Goal: Information Seeking & Learning: Check status

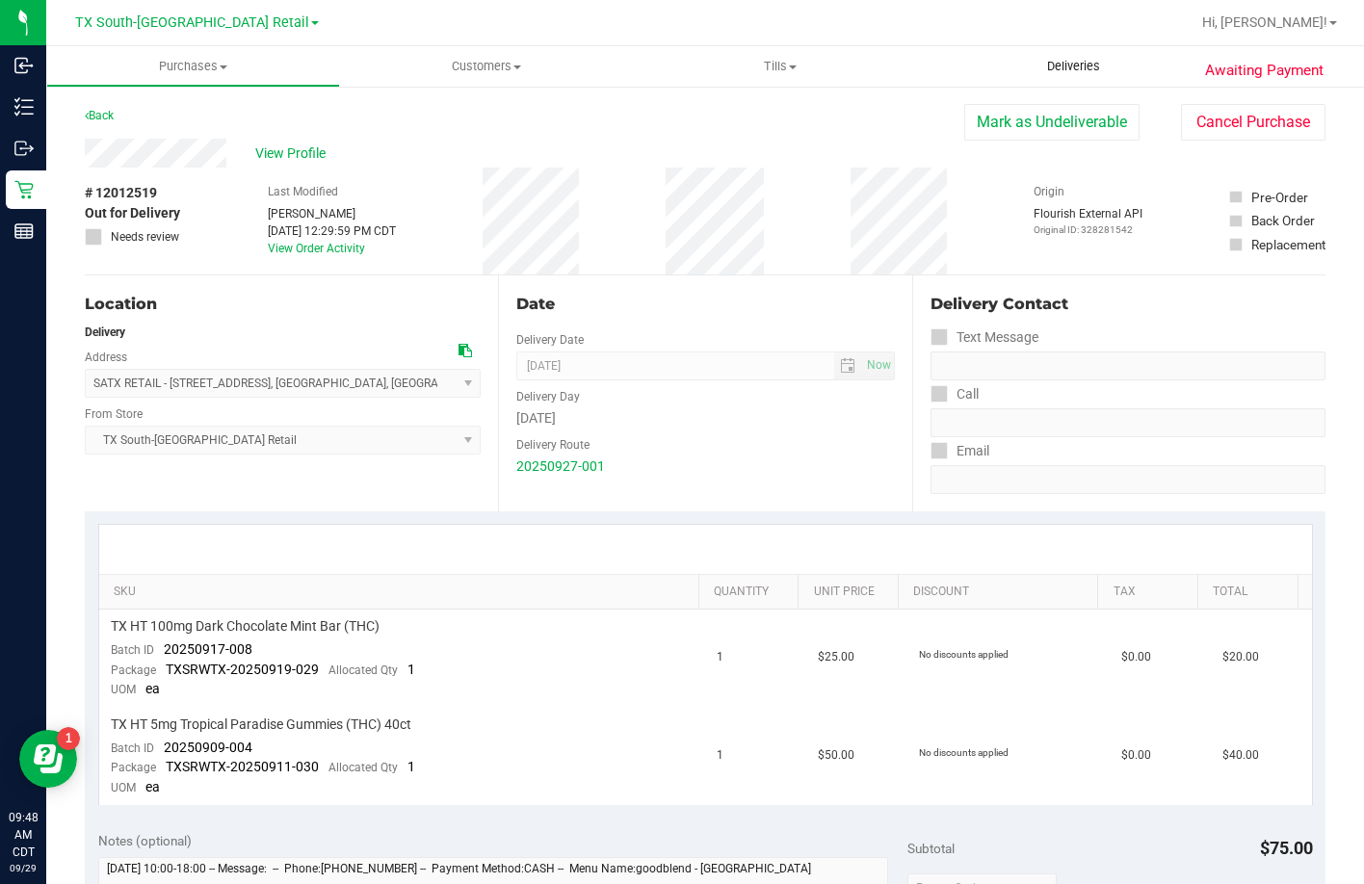
click at [1066, 72] on span "Deliveries" at bounding box center [1073, 66] width 105 height 17
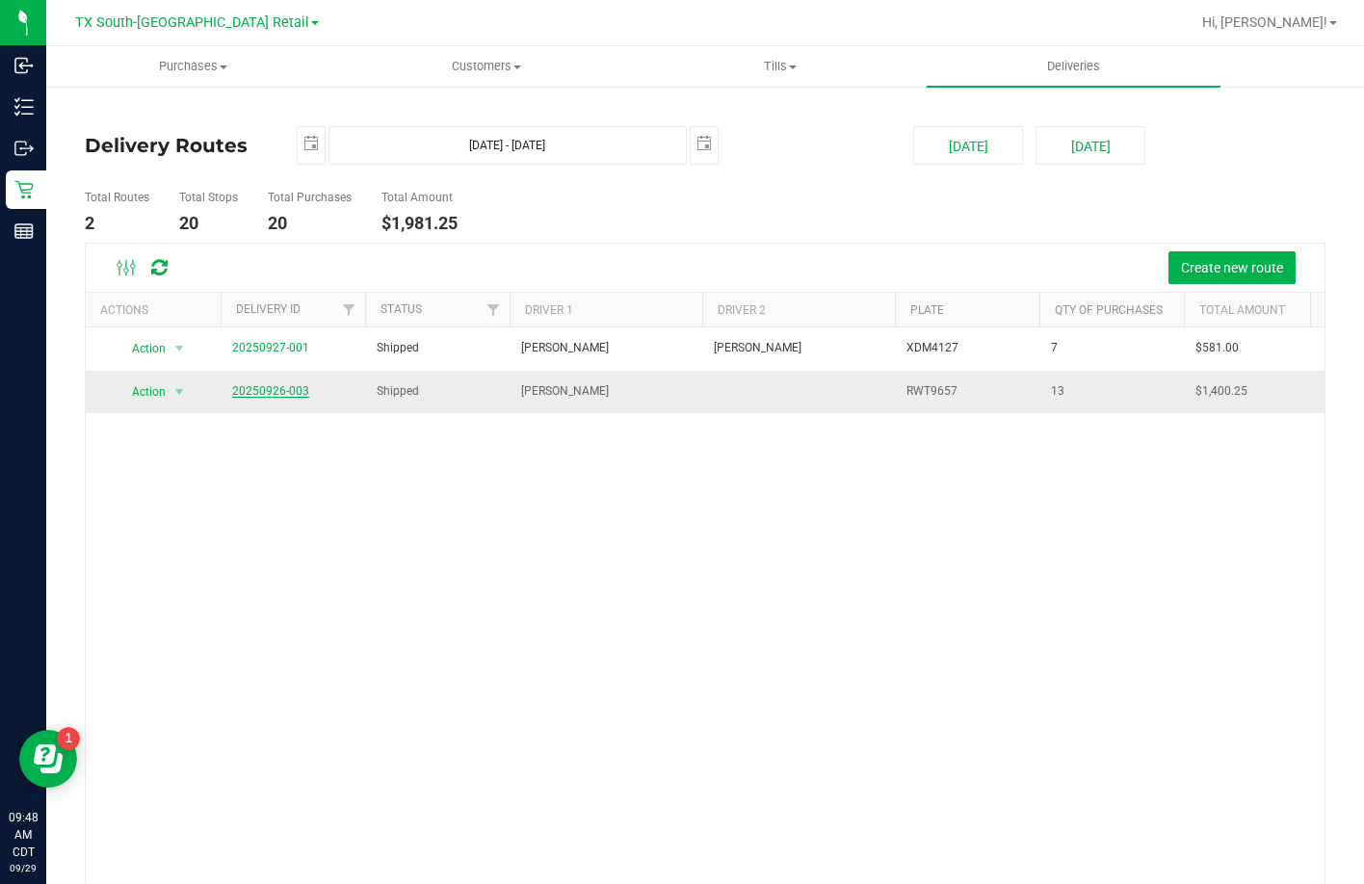
click at [268, 389] on link "20250926-003" at bounding box center [270, 390] width 77 height 13
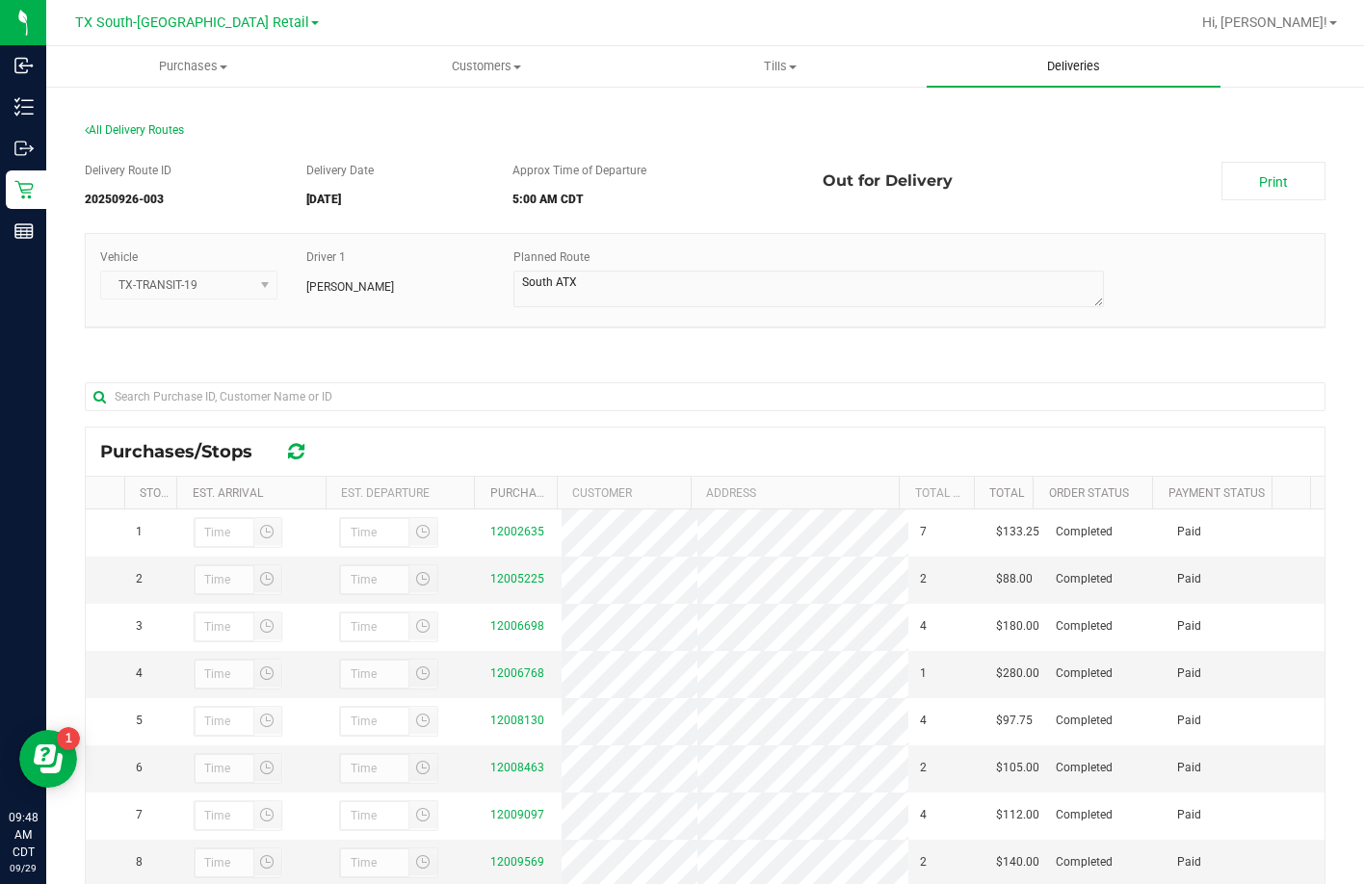
click at [1066, 54] on uib-tab-heading "Deliveries" at bounding box center [1074, 66] width 294 height 40
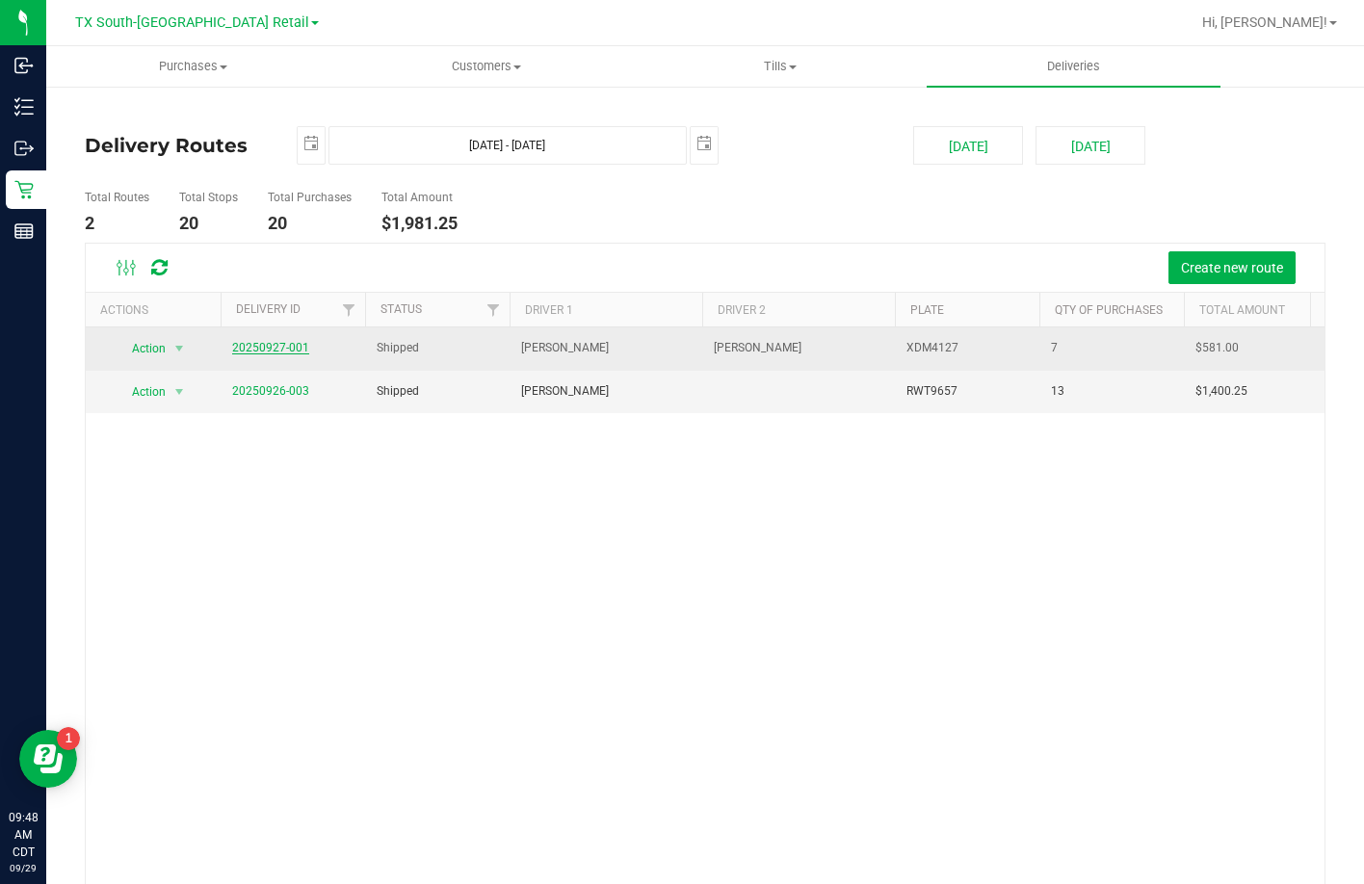
click at [280, 349] on link "20250927-001" at bounding box center [270, 347] width 77 height 13
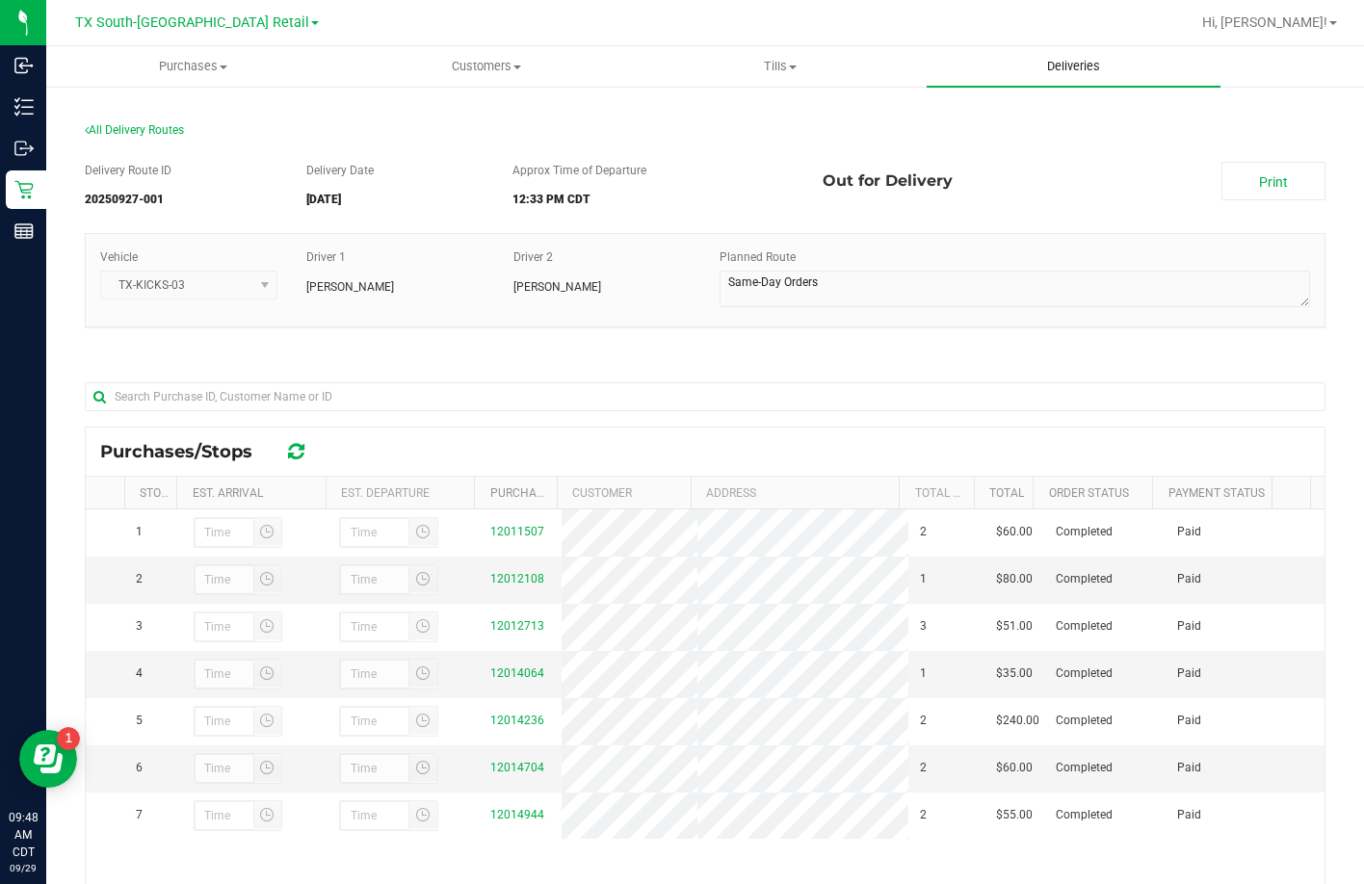
click at [1066, 59] on span "Deliveries" at bounding box center [1073, 66] width 105 height 17
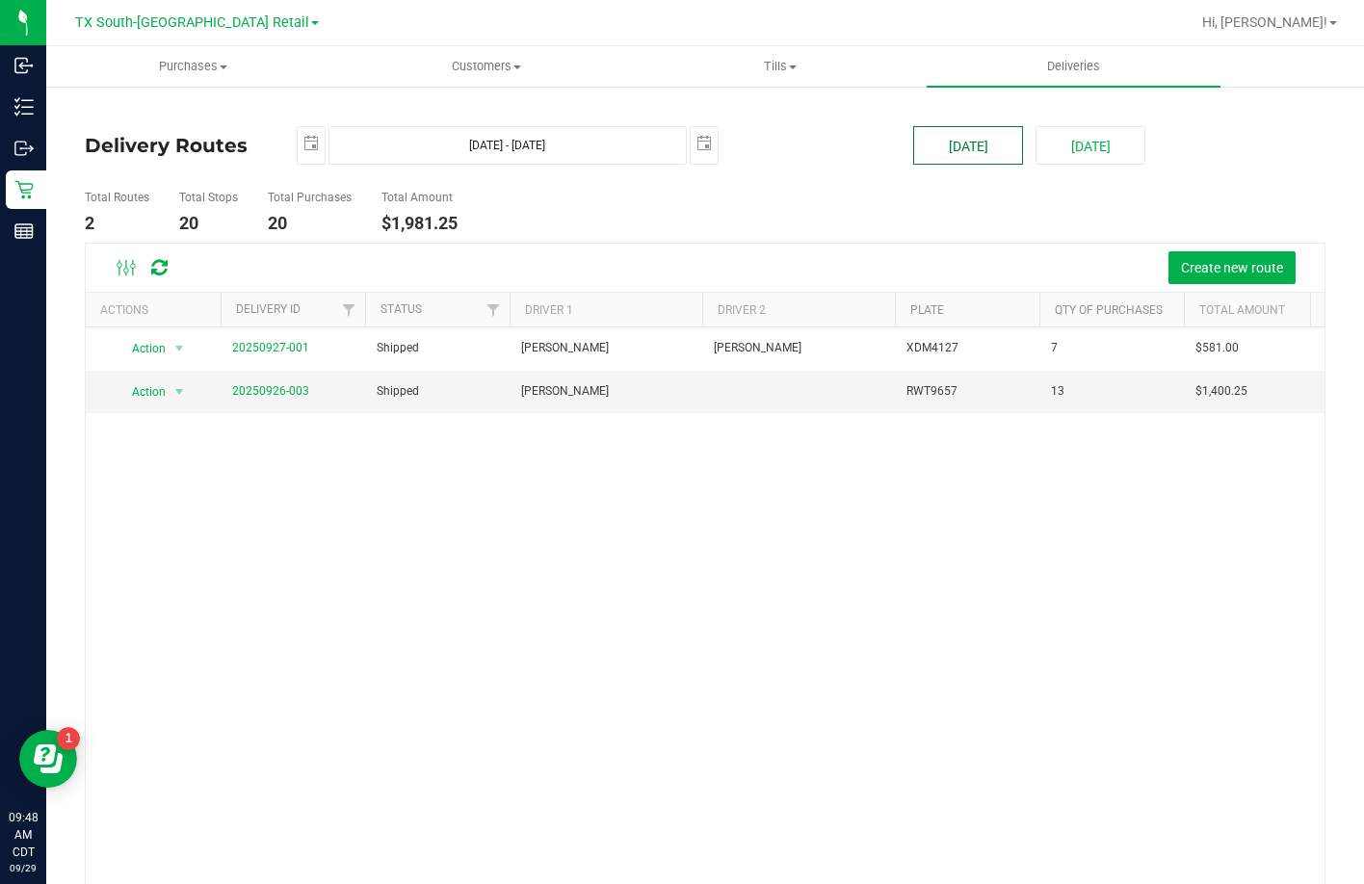
click at [957, 153] on button "[DATE]" at bounding box center [968, 145] width 110 height 39
type input "Sep 29, 2025 - Sep 29, 2025"
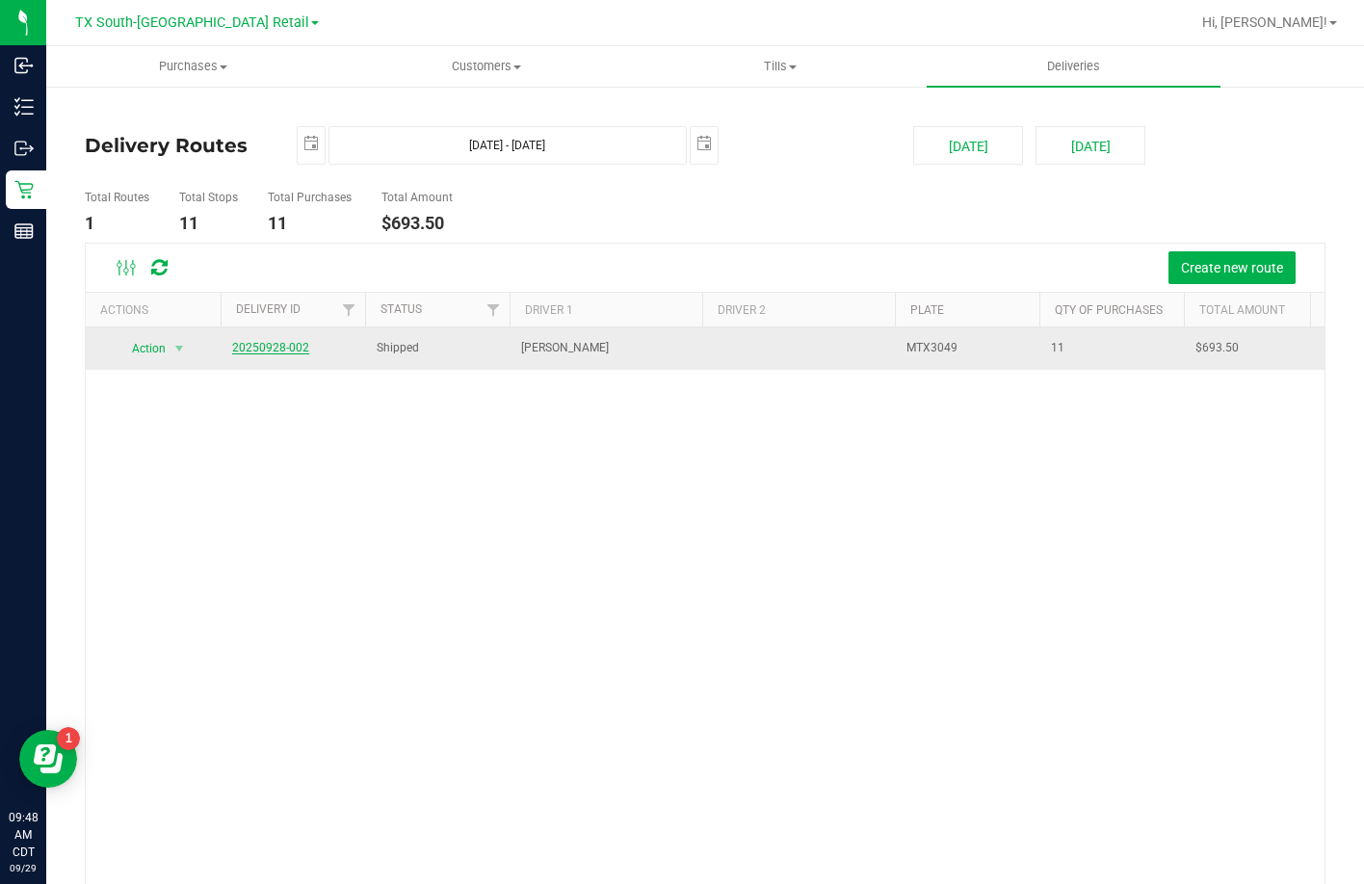
click at [271, 353] on link "20250928-002" at bounding box center [270, 347] width 77 height 13
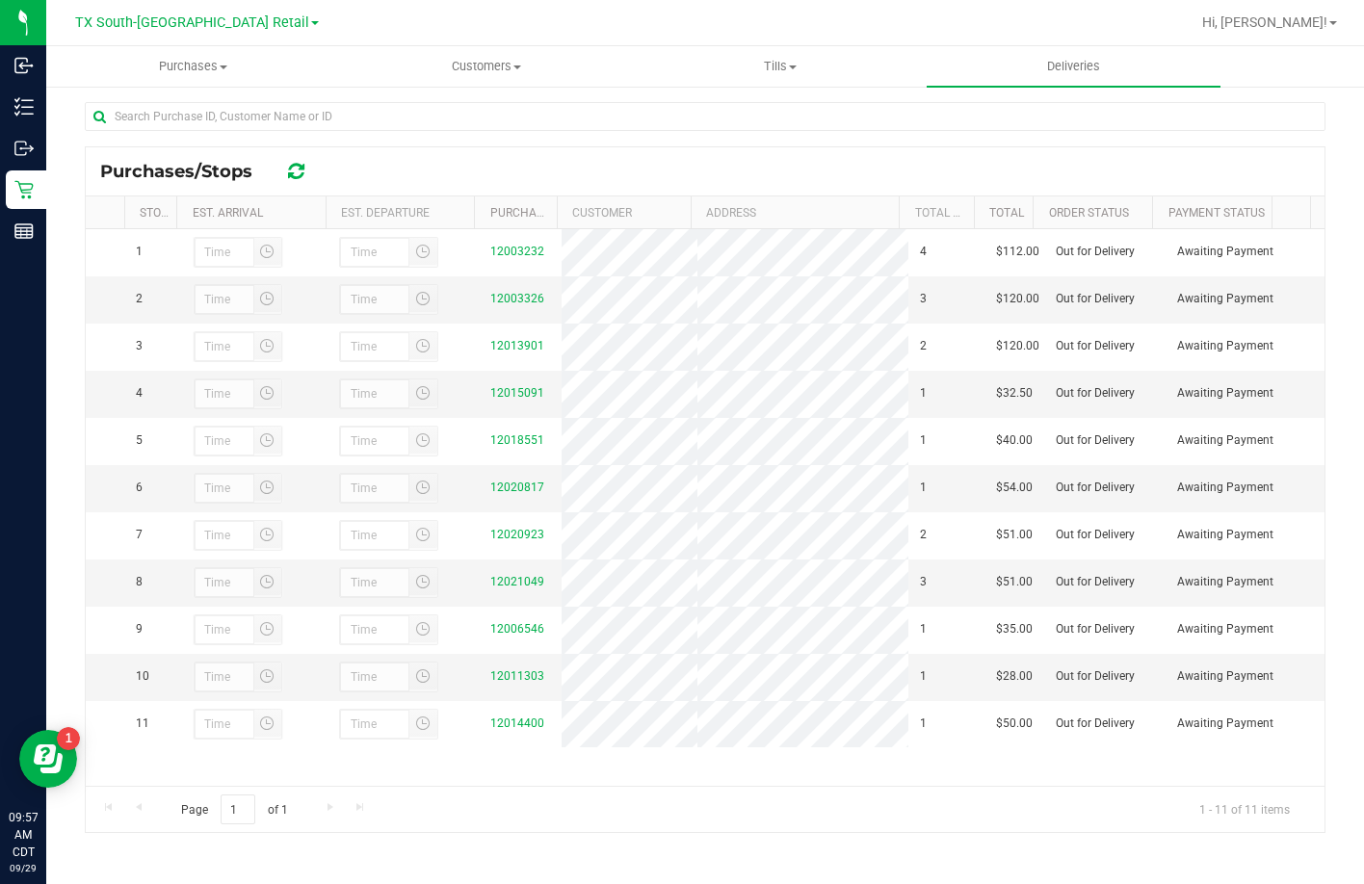
click at [655, 146] on div "Purchases/Stops Stop # Est. Arrival Est. Departure Purchase ID Customer Address…" at bounding box center [705, 489] width 1241 height 687
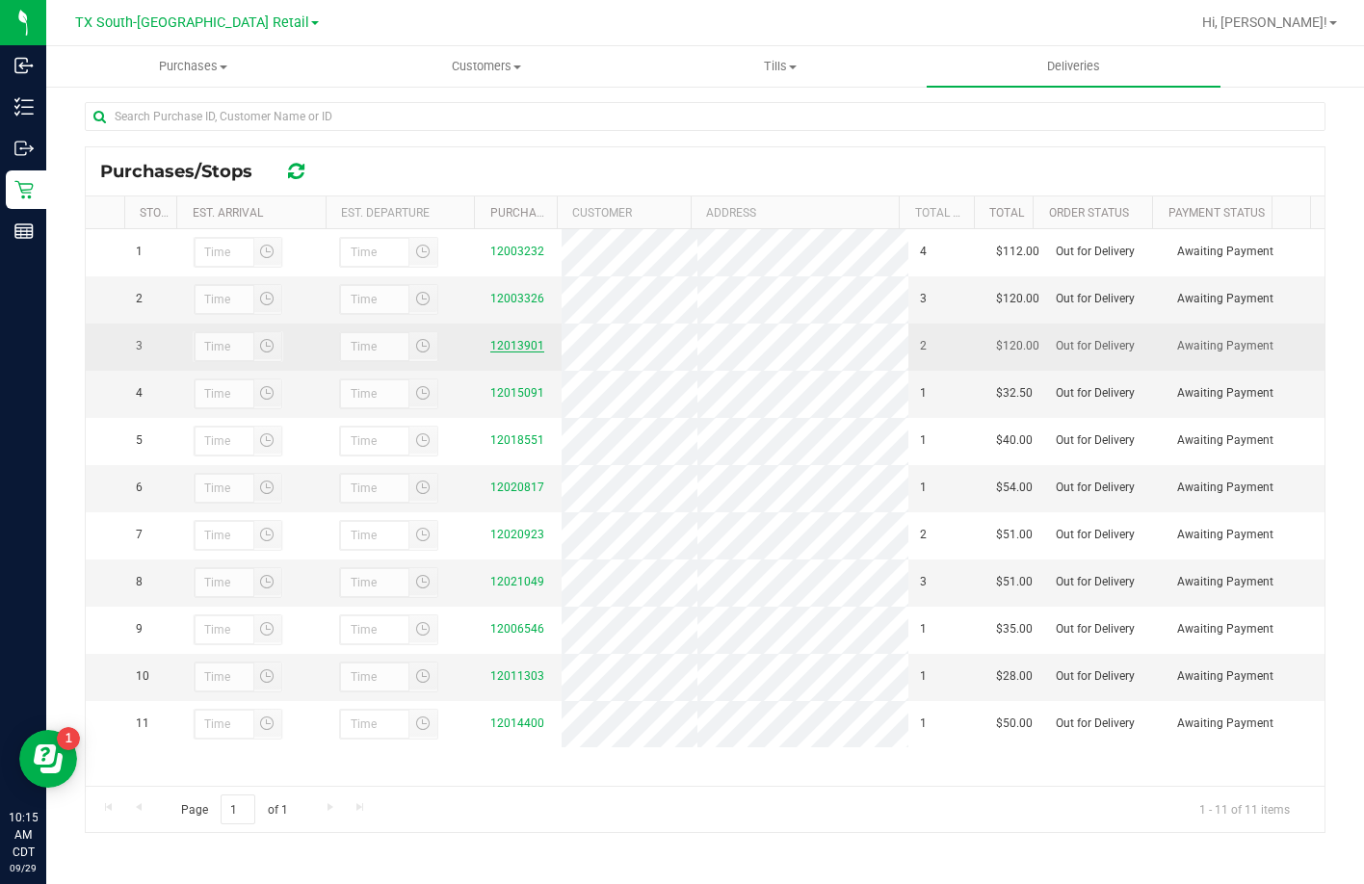
click at [492, 353] on link "12013901" at bounding box center [517, 345] width 54 height 13
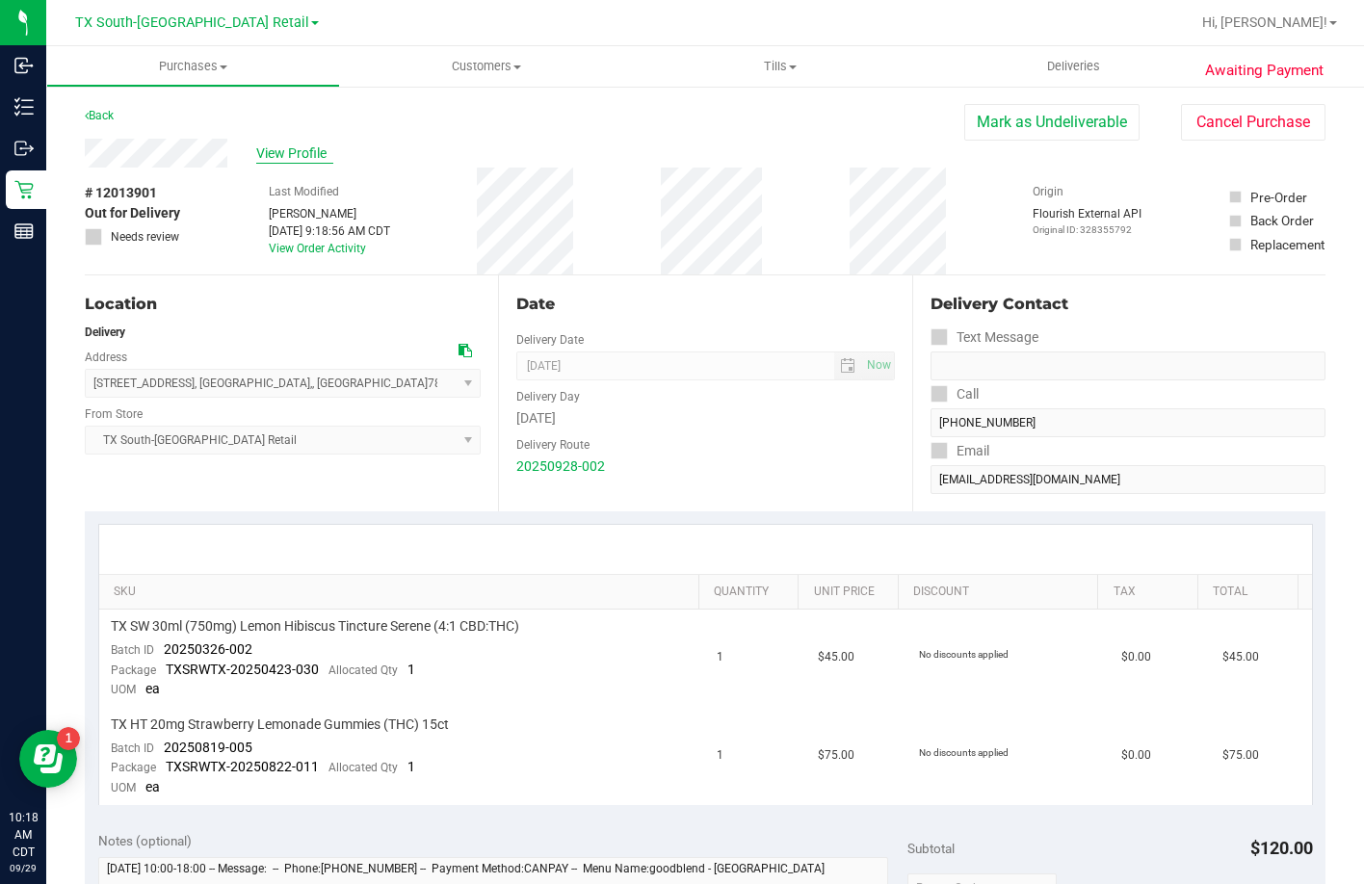
click at [260, 158] on span "View Profile" at bounding box center [294, 154] width 77 height 20
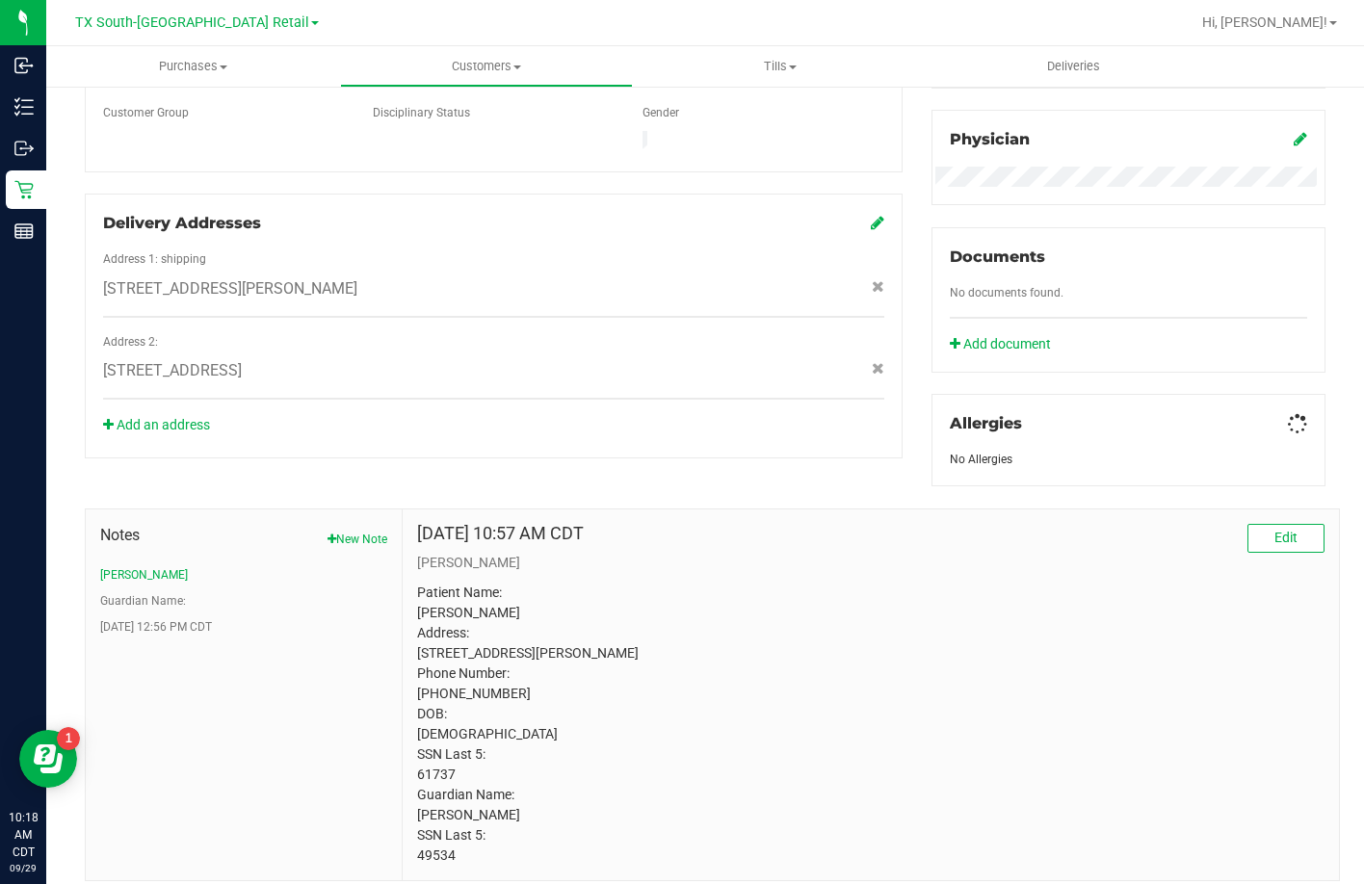
scroll to position [622, 0]
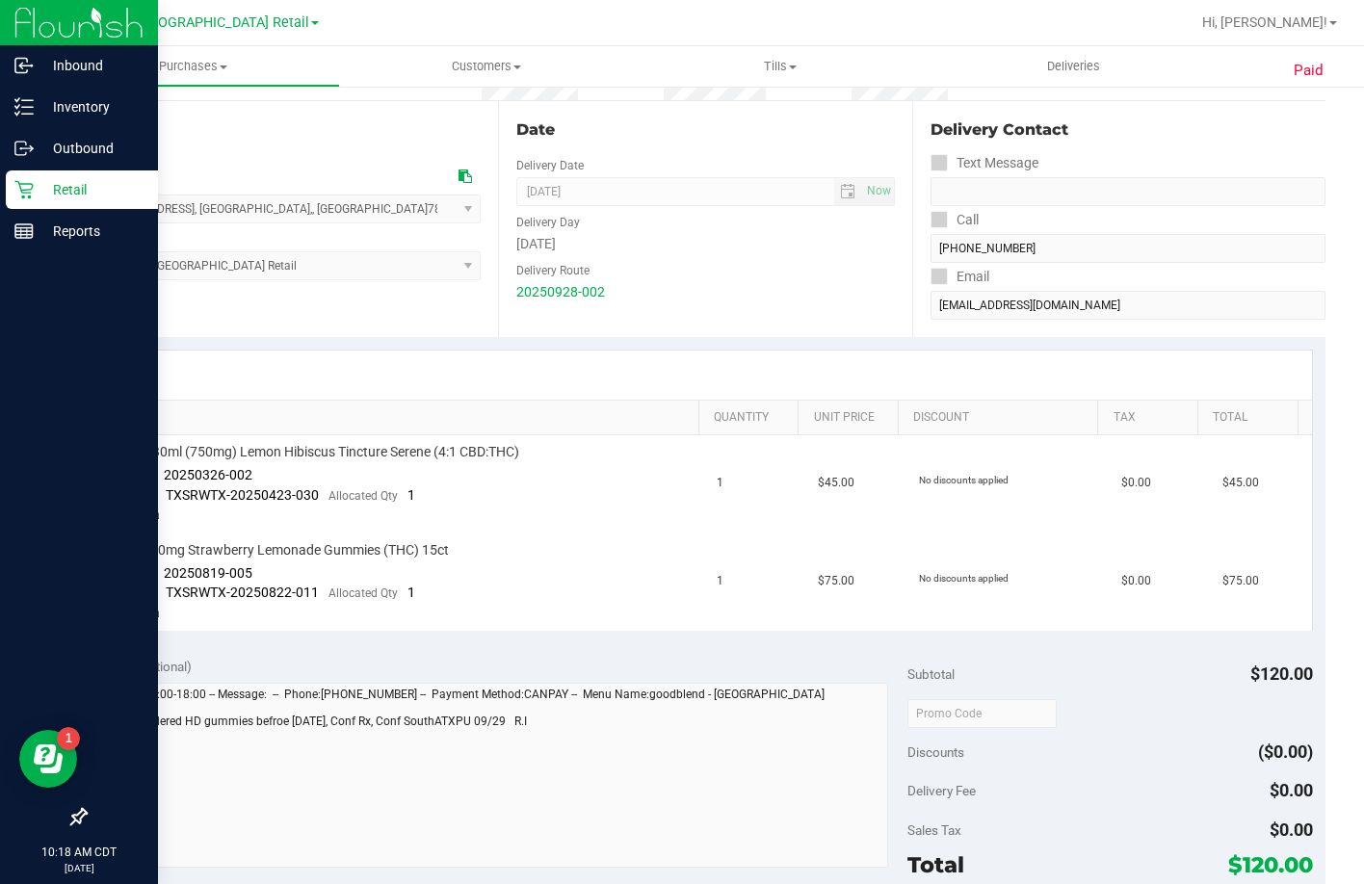
scroll to position [193, 0]
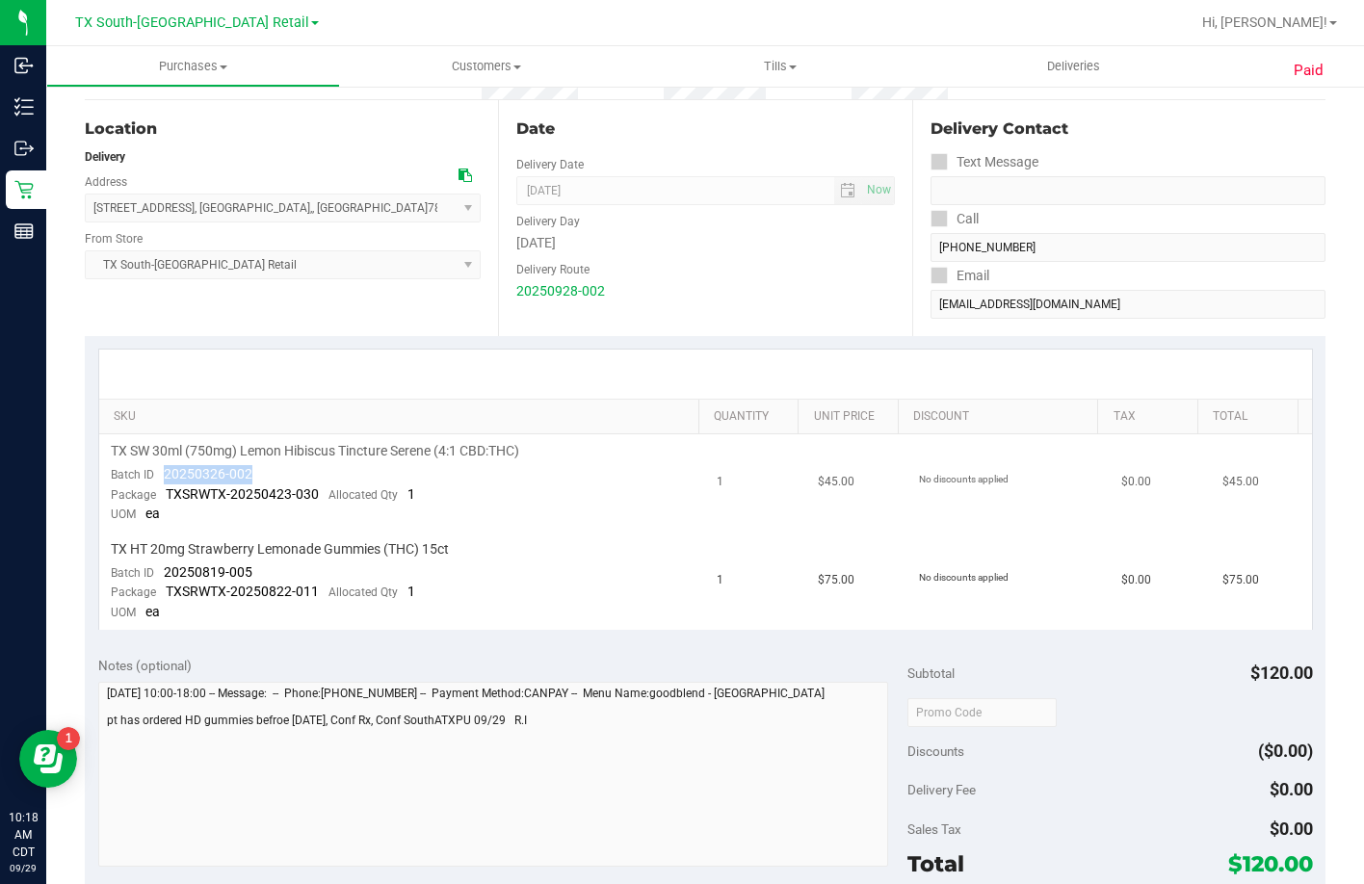
drag, startPoint x: 250, startPoint y: 473, endPoint x: 150, endPoint y: 478, distance: 100.3
click at [150, 478] on td "TX SW 30ml (750mg) Lemon Hibiscus Tincture Serene (4:1 CBD:THC) Batch ID 202503…" at bounding box center [402, 483] width 607 height 98
drag, startPoint x: 279, startPoint y: 568, endPoint x: 164, endPoint y: 580, distance: 116.2
click at [164, 580] on td "TX HT 20mg Strawberry Lemonade Gummies (THC) 15ct Batch ID 20250819-005 Package…" at bounding box center [402, 581] width 607 height 97
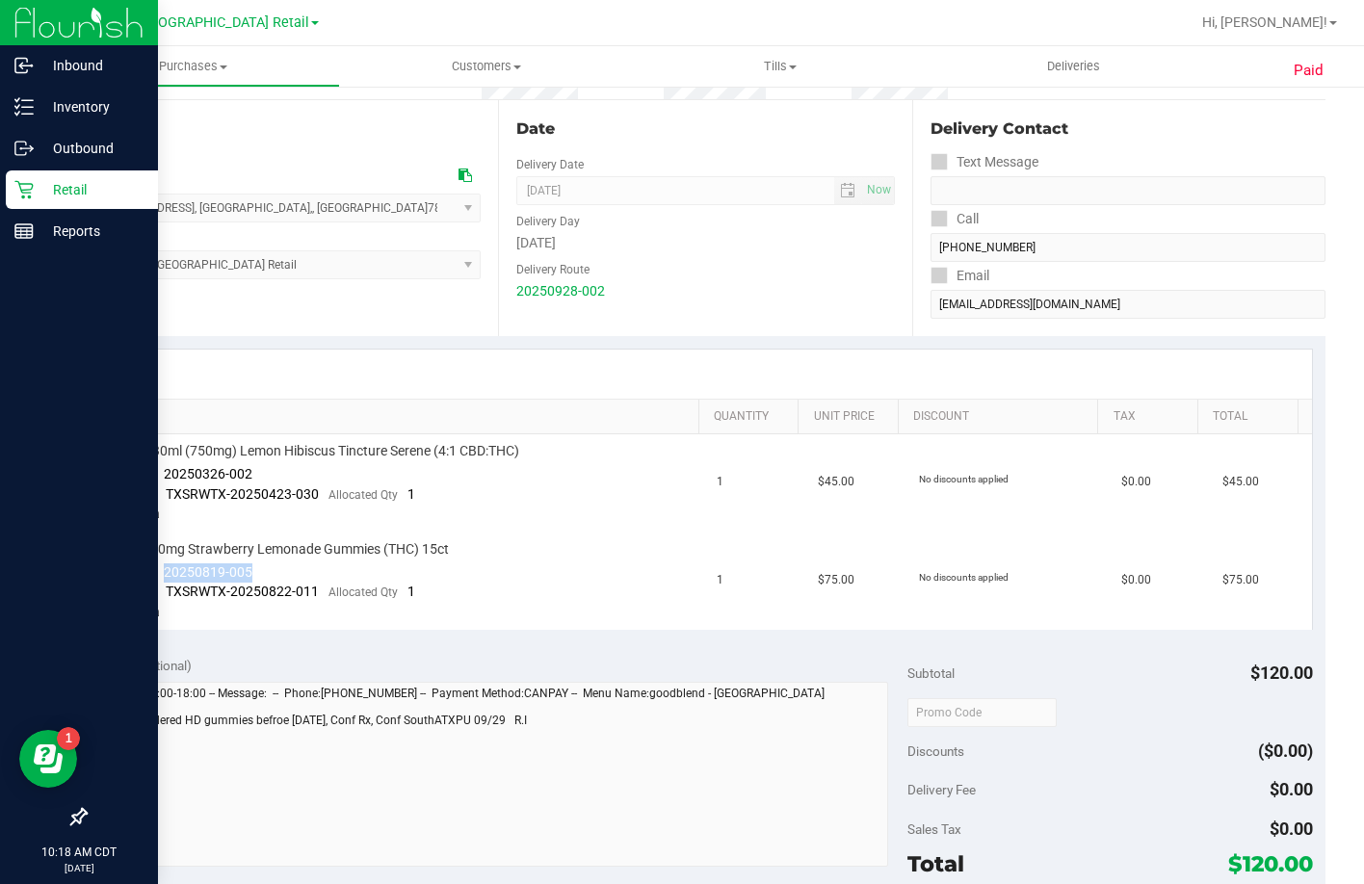
copy span "20250819-005"
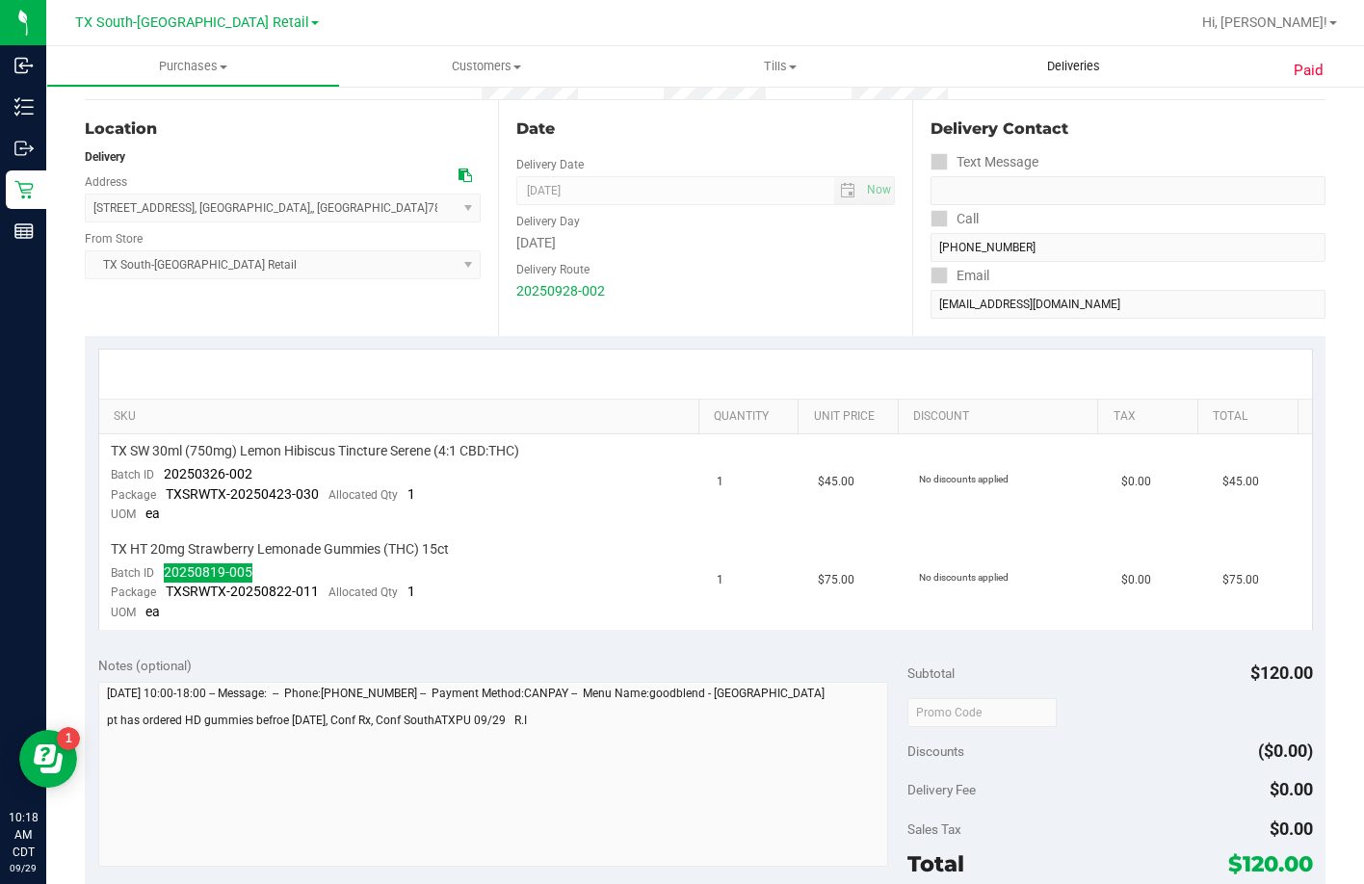
click at [1067, 63] on span "Deliveries" at bounding box center [1073, 66] width 105 height 17
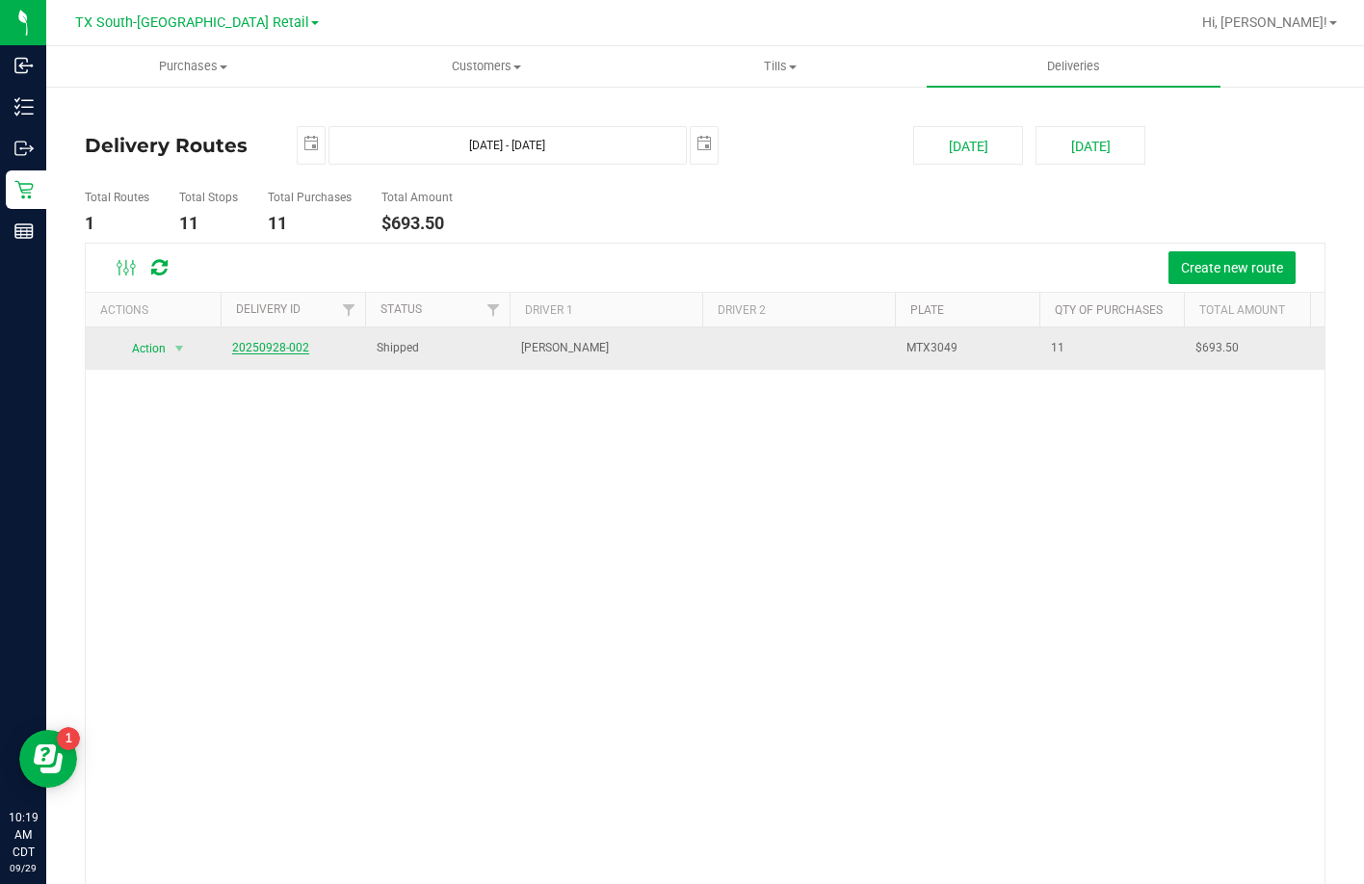
click at [276, 348] on link "20250928-002" at bounding box center [270, 347] width 77 height 13
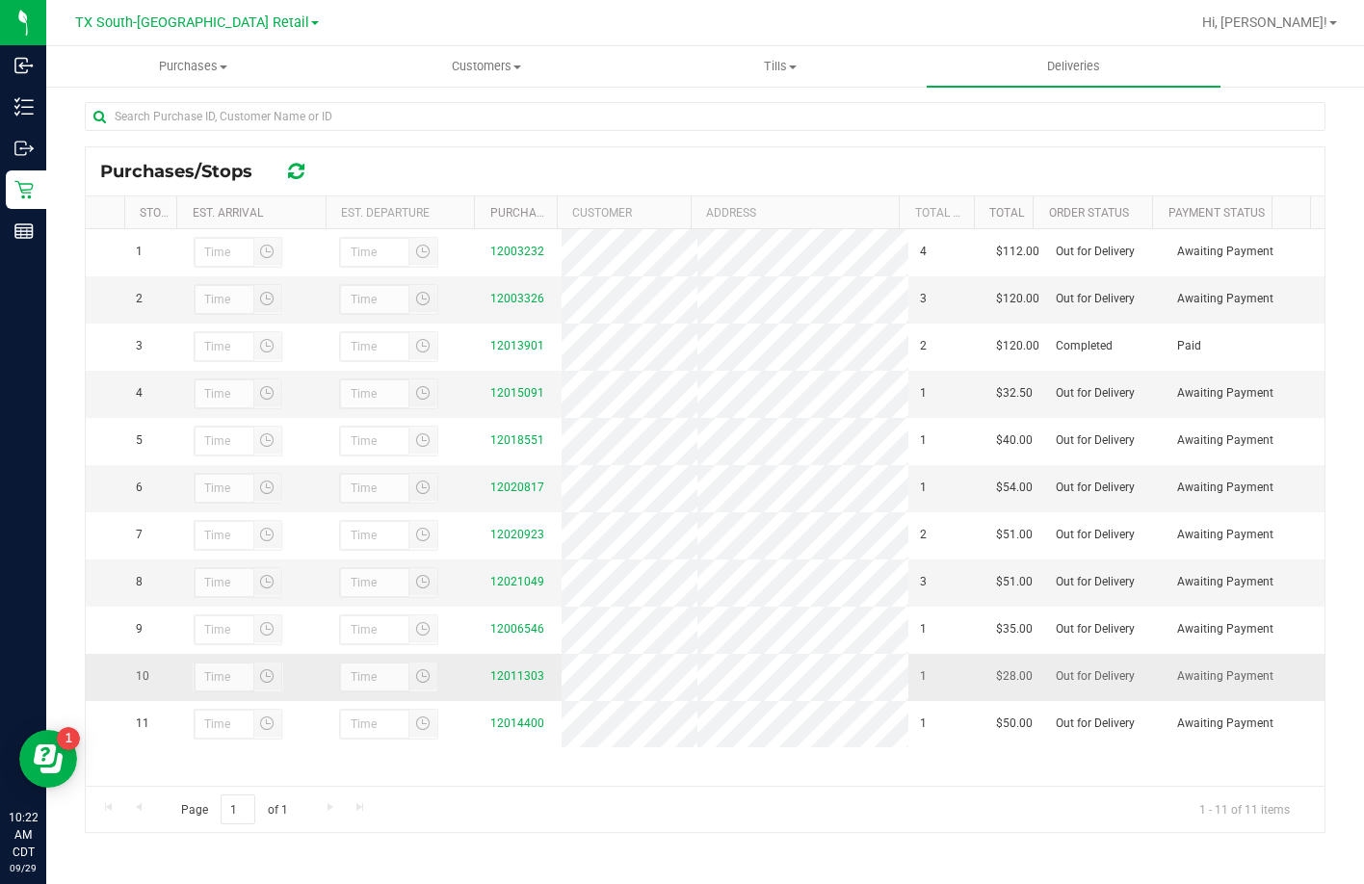
scroll to position [23, 0]
click at [504, 683] on link "12011303" at bounding box center [517, 675] width 54 height 13
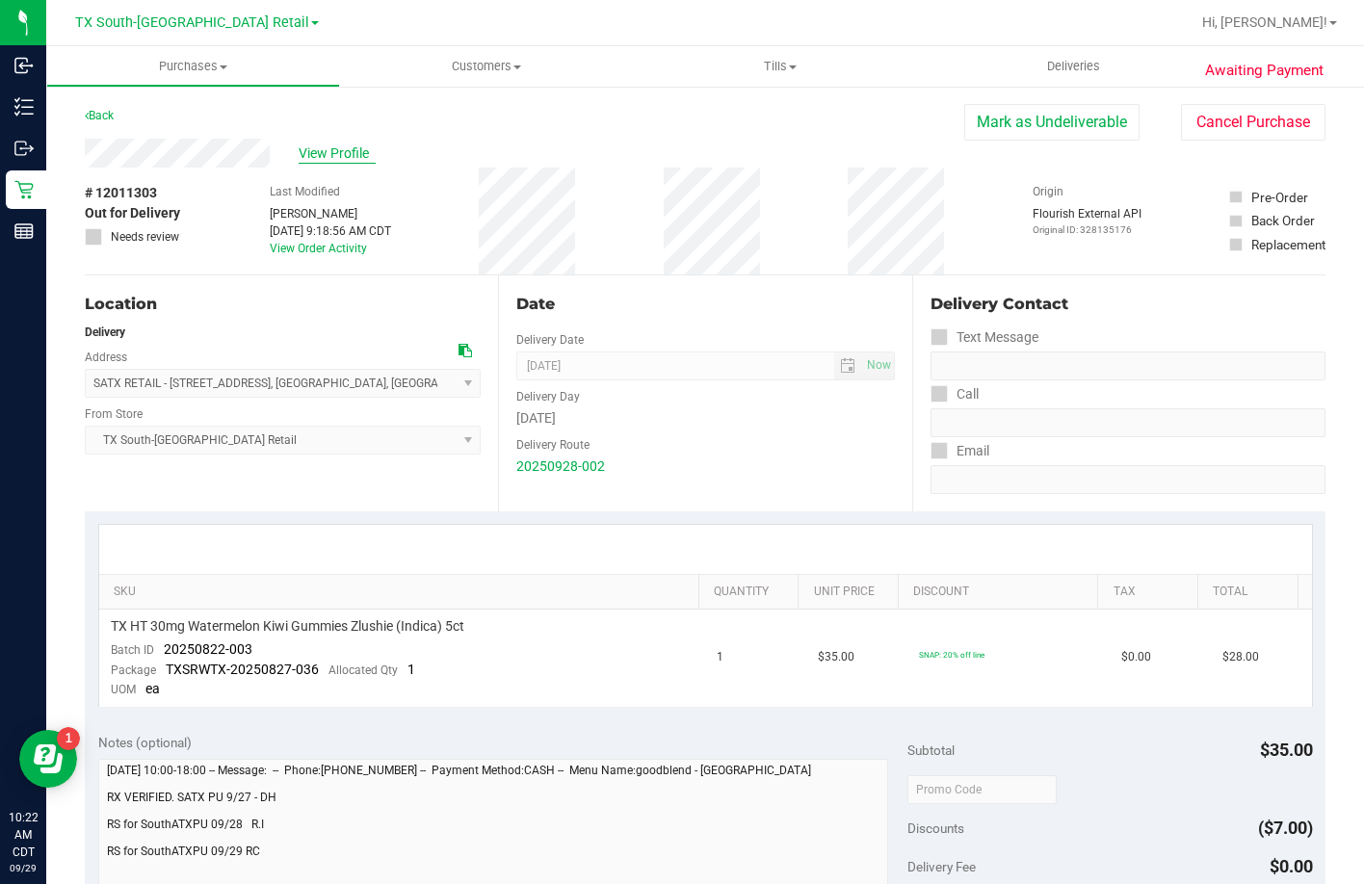
click at [304, 160] on span "View Profile" at bounding box center [337, 154] width 77 height 20
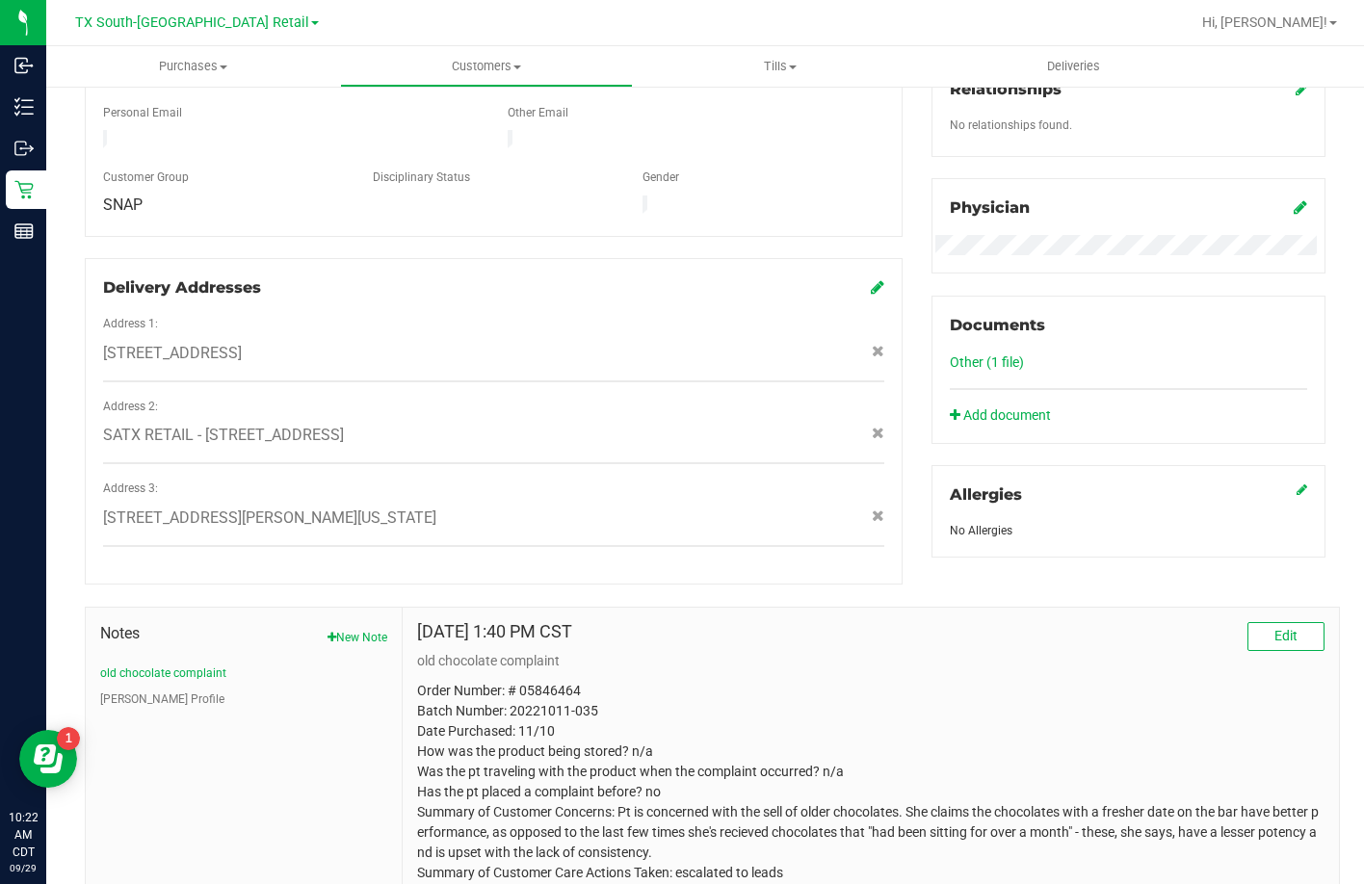
scroll to position [573, 0]
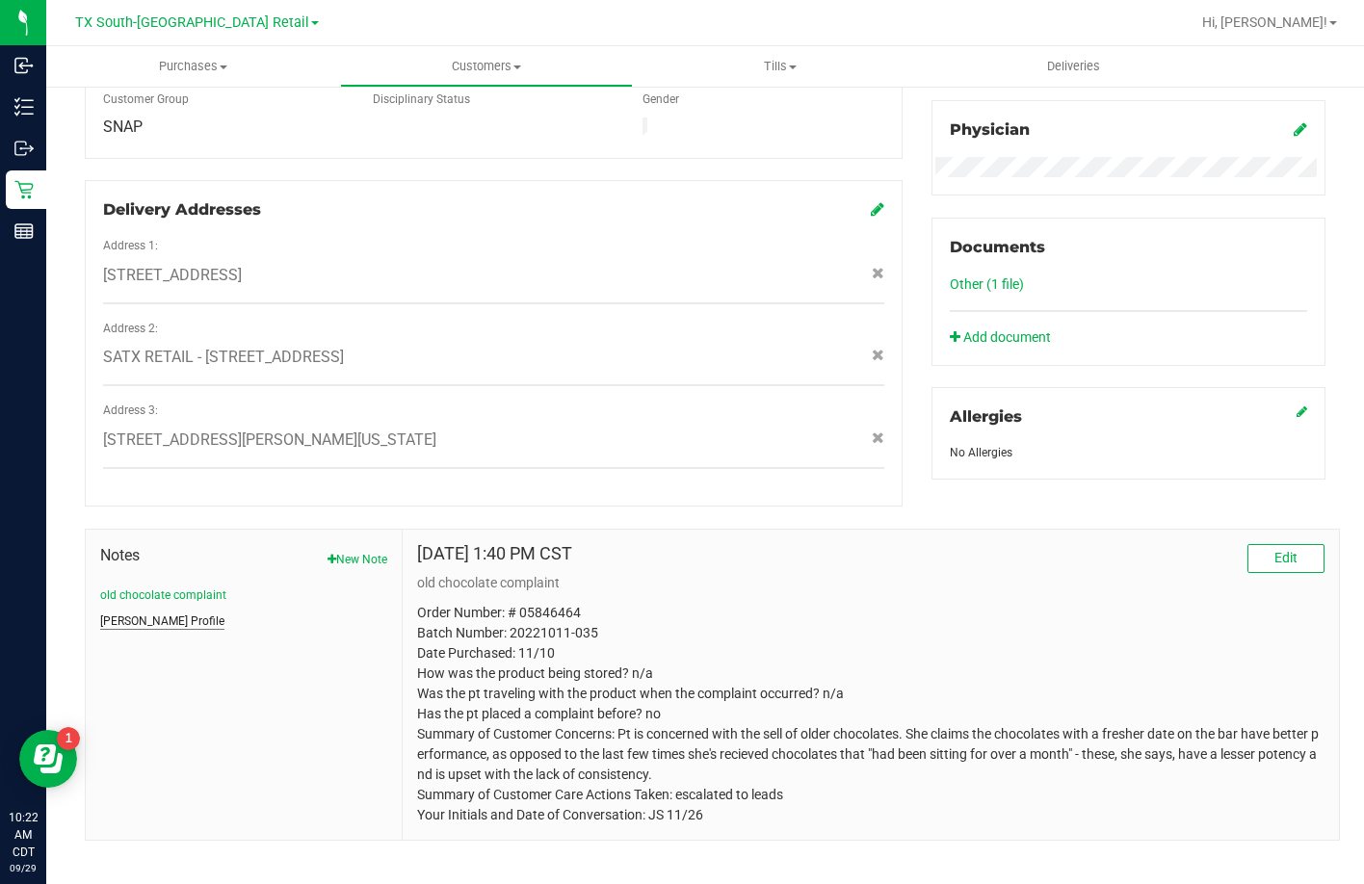
click at [134, 613] on button "CURT Profile" at bounding box center [162, 621] width 124 height 17
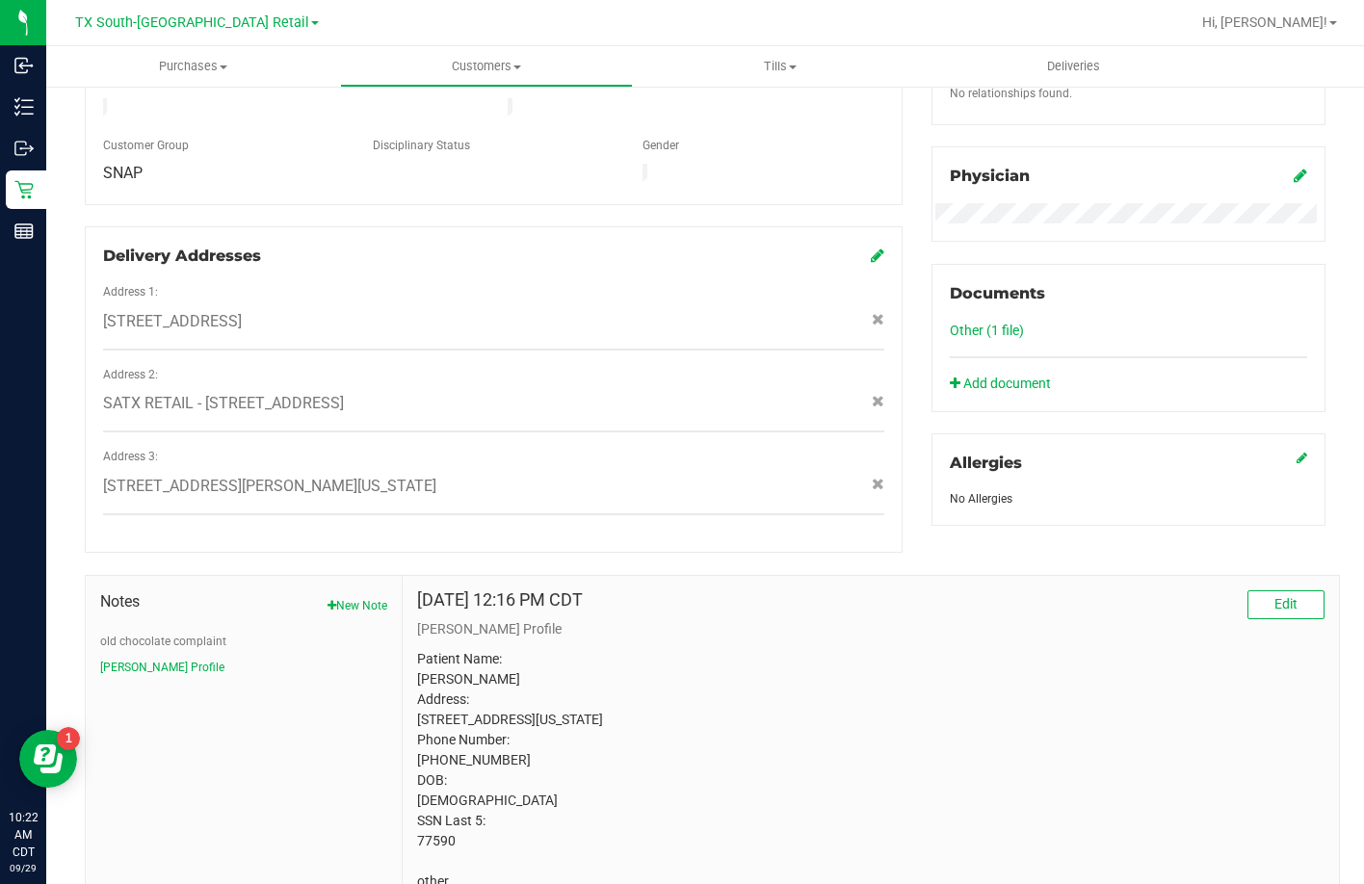
scroll to position [365, 0]
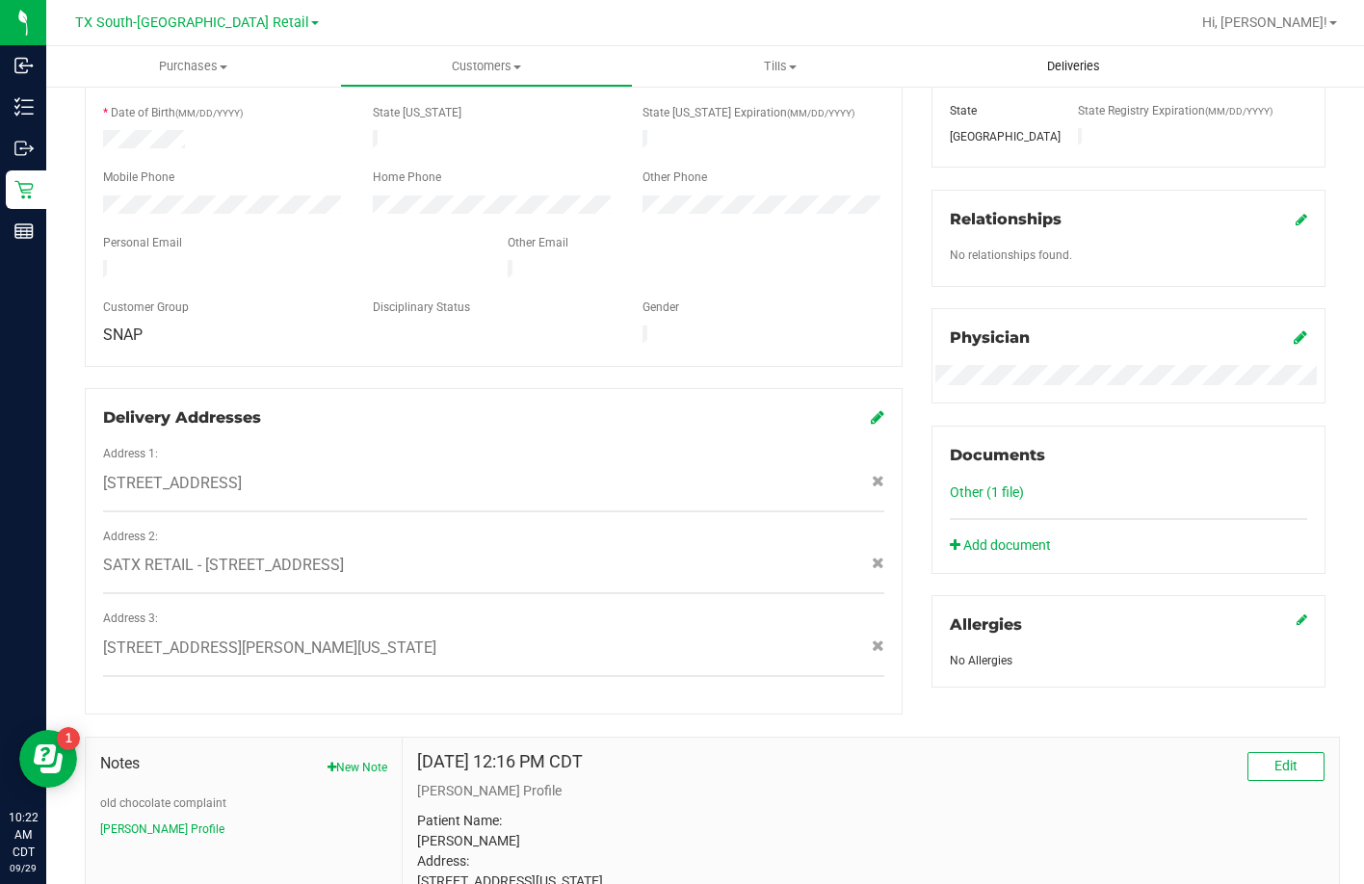
click at [1062, 55] on uib-tab-heading "Deliveries" at bounding box center [1074, 66] width 294 height 40
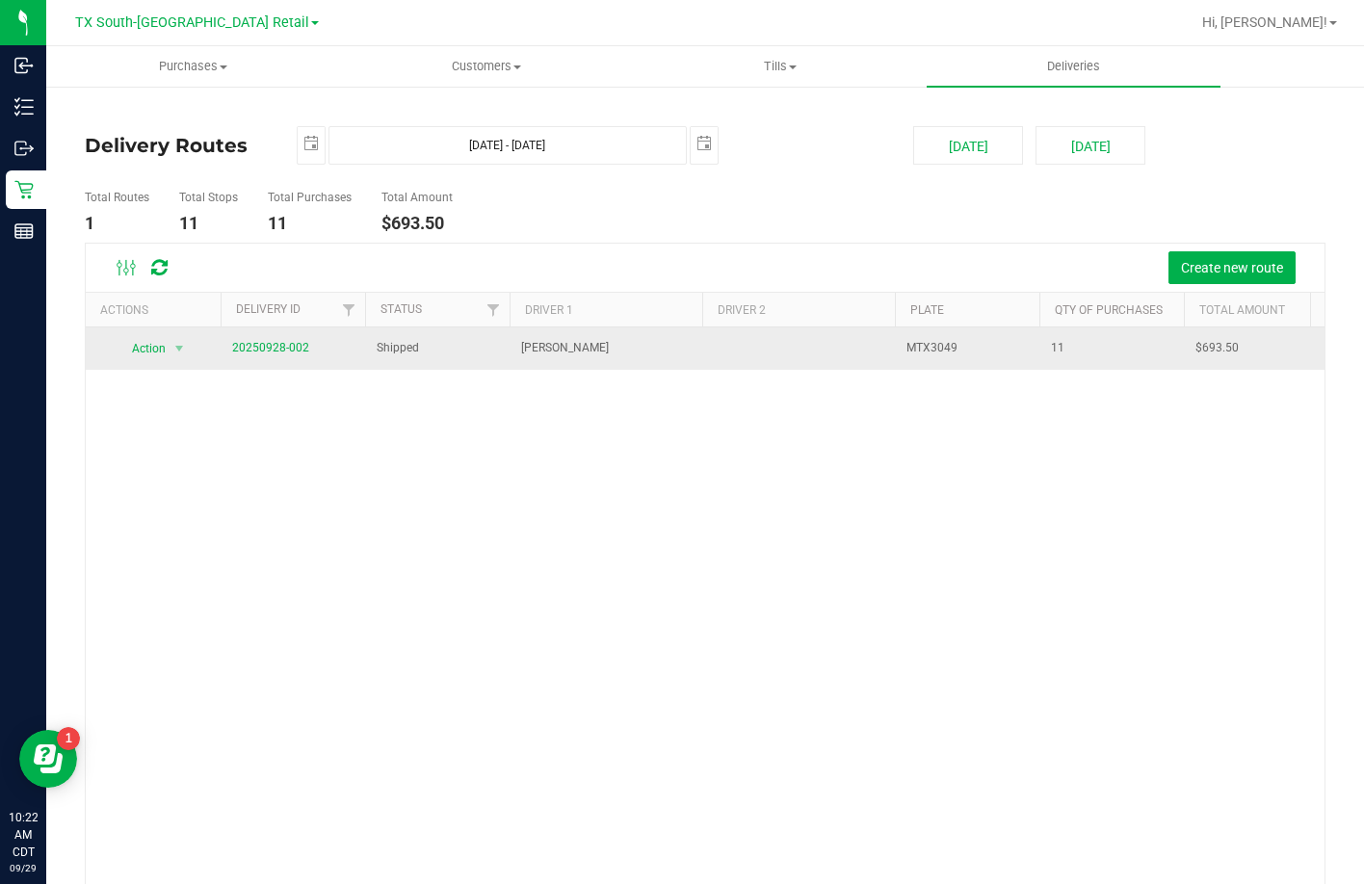
click at [239, 355] on span "20250928-002" at bounding box center [270, 348] width 77 height 18
click at [242, 339] on span "20250928-002" at bounding box center [270, 348] width 77 height 18
click at [288, 348] on link "20250928-002" at bounding box center [270, 347] width 77 height 13
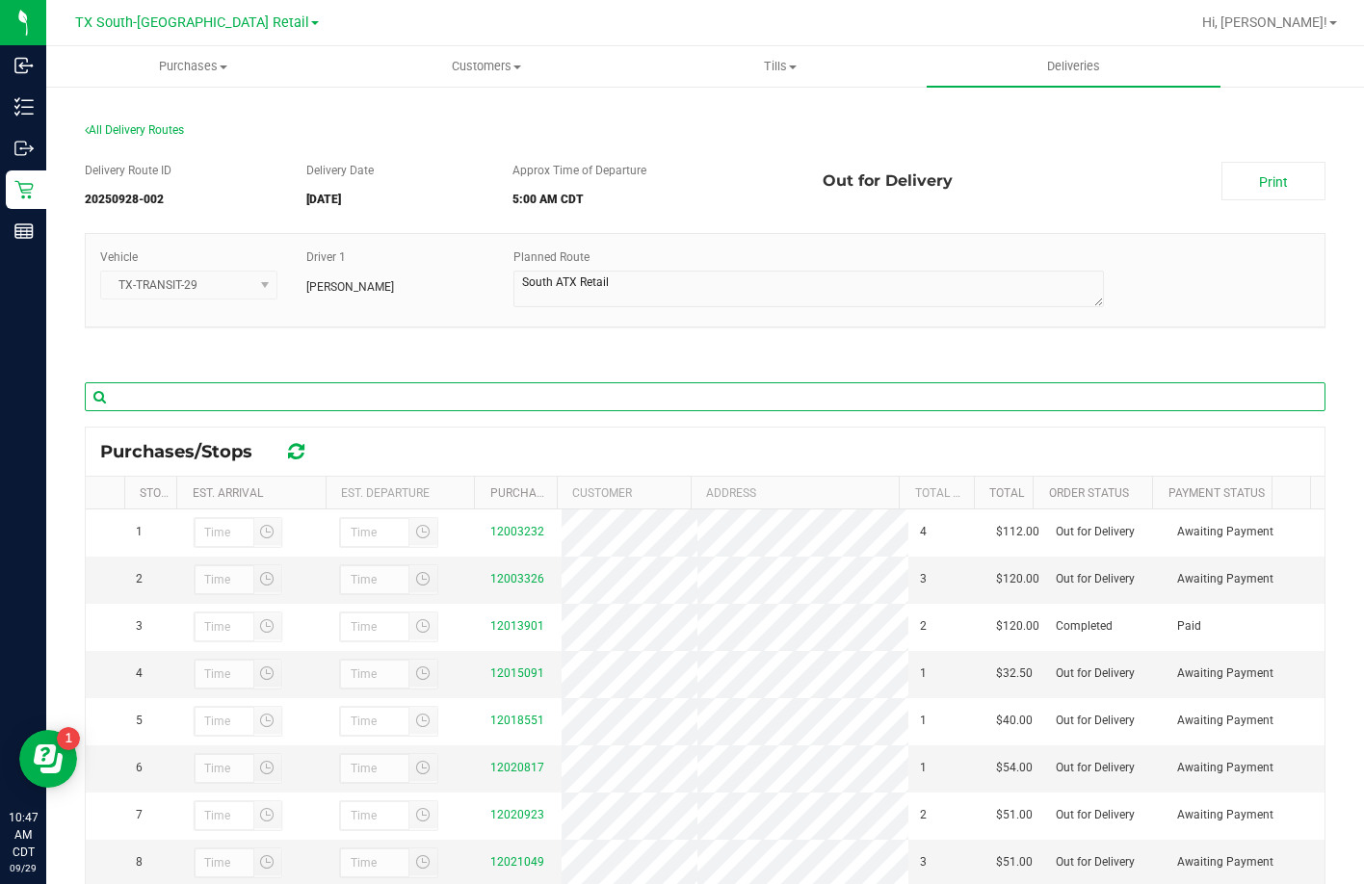
click at [601, 406] on input "text" at bounding box center [705, 396] width 1241 height 29
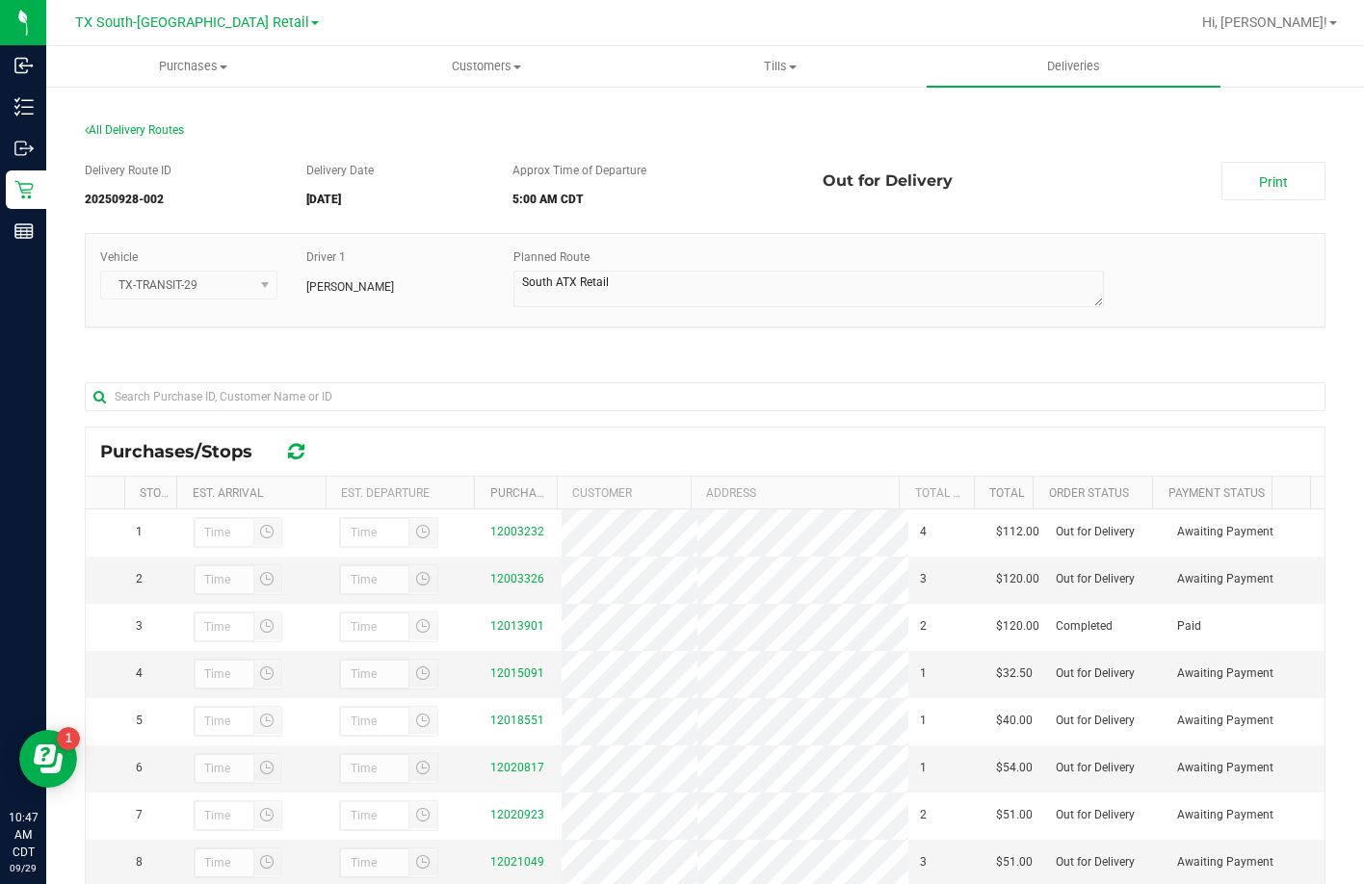
click at [531, 444] on div "Purchases/Stops" at bounding box center [705, 452] width 1239 height 48
click at [376, 123] on div "All Delivery Routes" at bounding box center [705, 134] width 1241 height 26
click at [656, 130] on div "All Delivery Routes" at bounding box center [705, 134] width 1241 height 26
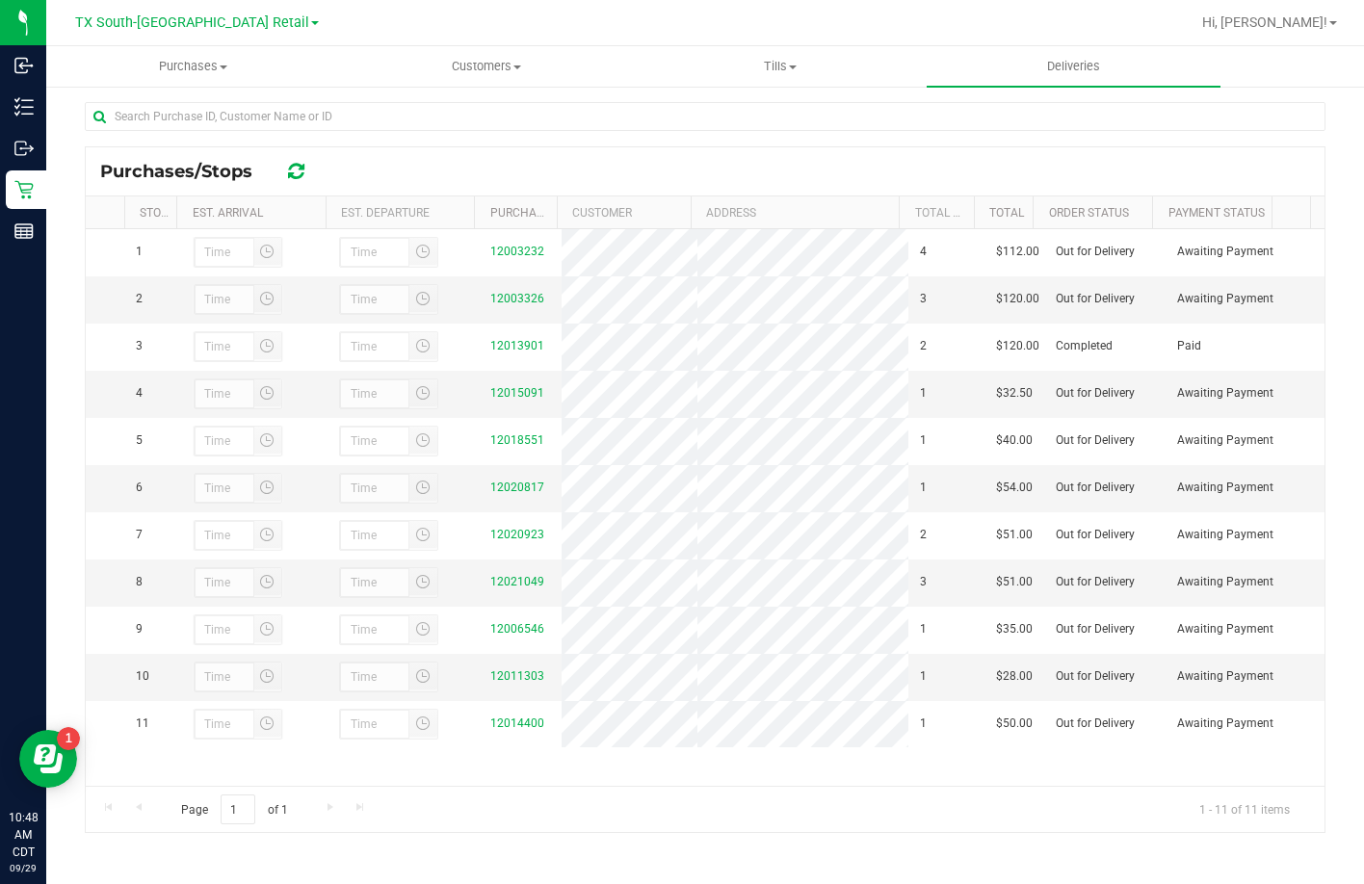
scroll to position [190, 0]
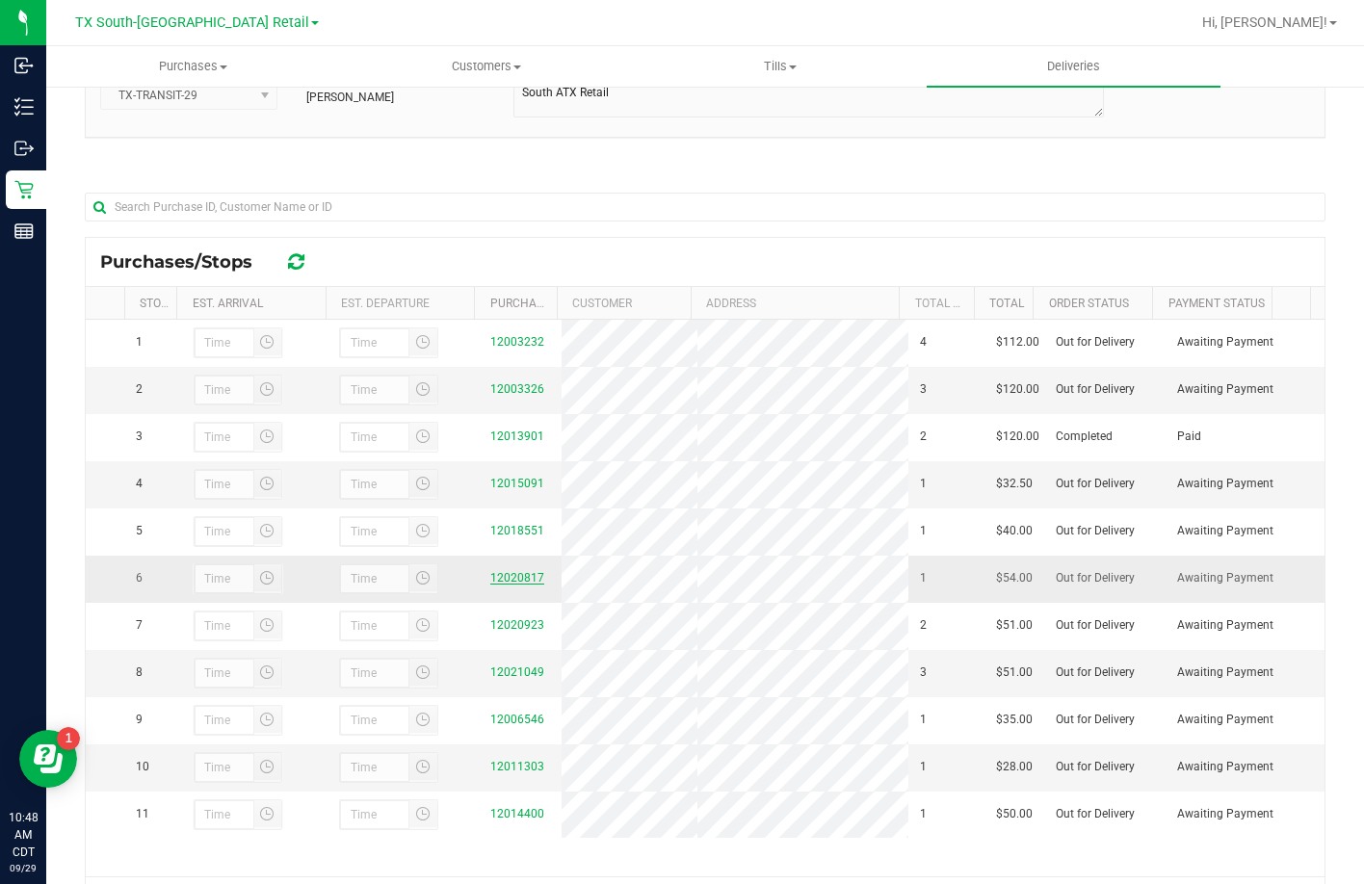
click at [532, 585] on link "12020817" at bounding box center [517, 577] width 54 height 13
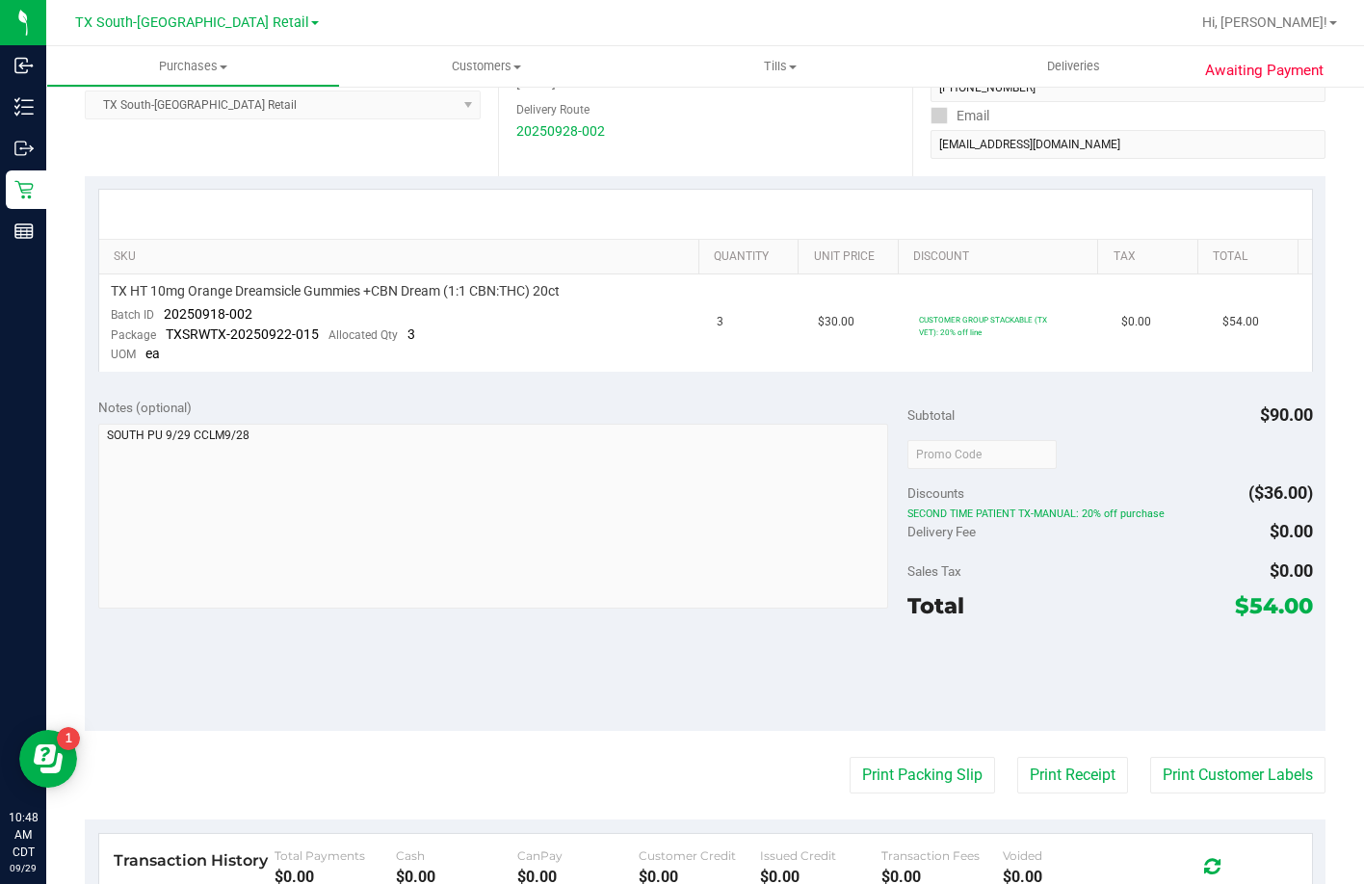
scroll to position [342, 0]
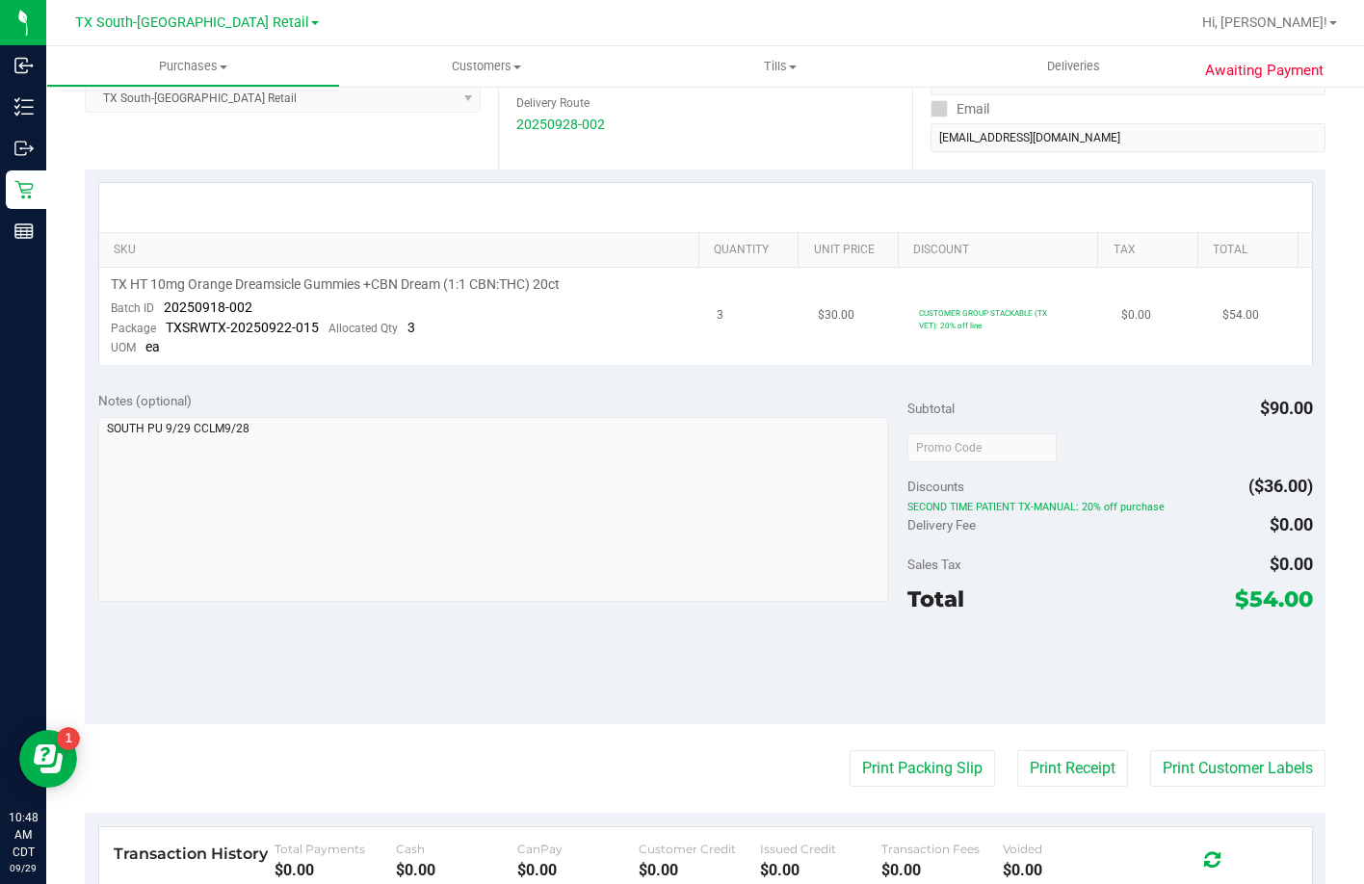
click at [458, 318] on td "TX HT 10mg Orange Dreamsicle Gummies +CBN Dream (1:1 CBN:THC) 20ct Batch ID 202…" at bounding box center [402, 316] width 607 height 97
click at [392, 319] on div "Package TXSRWTX-20250922-015 Allocated Qty 3" at bounding box center [263, 328] width 304 height 19
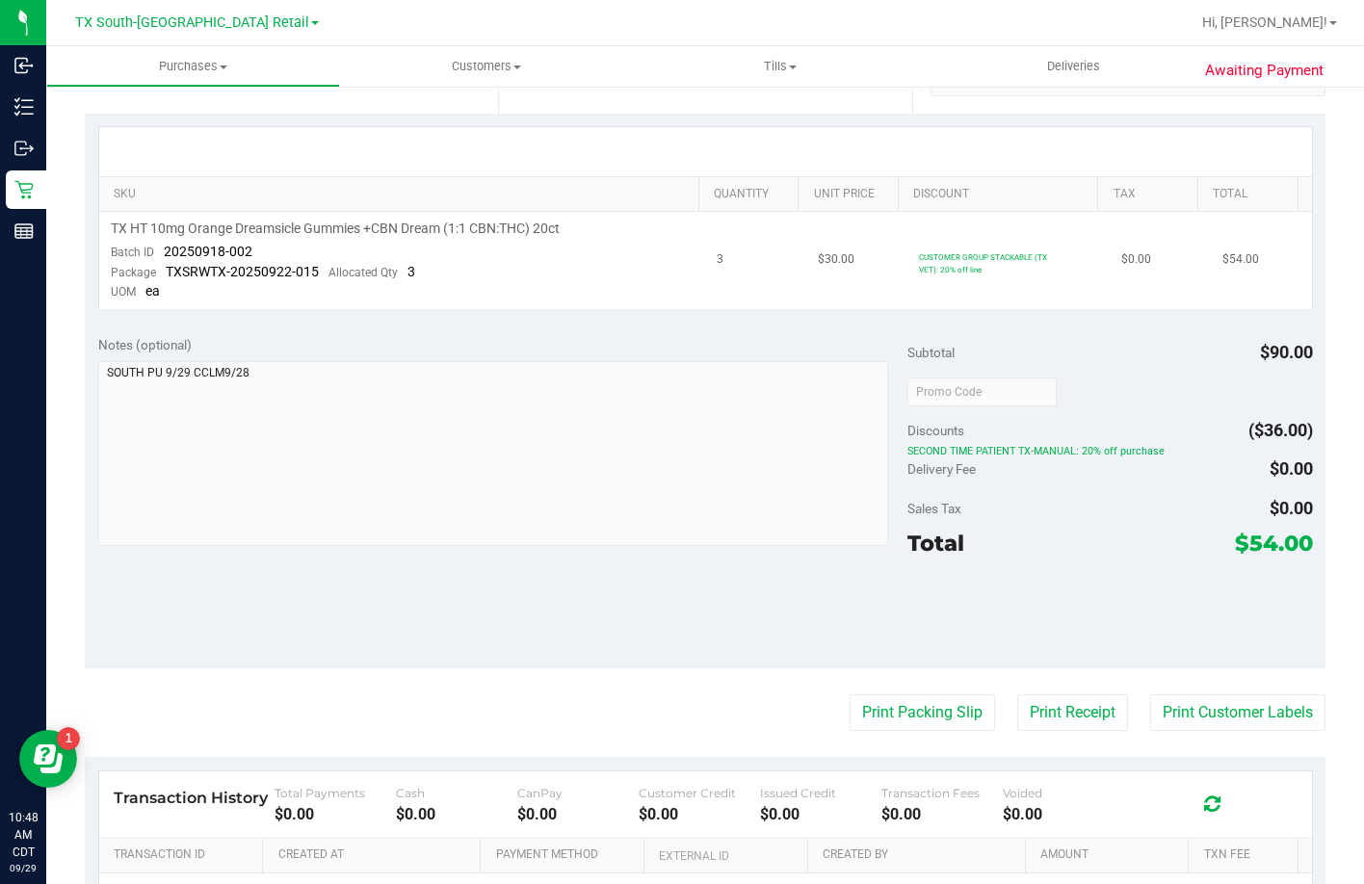
scroll to position [368, 0]
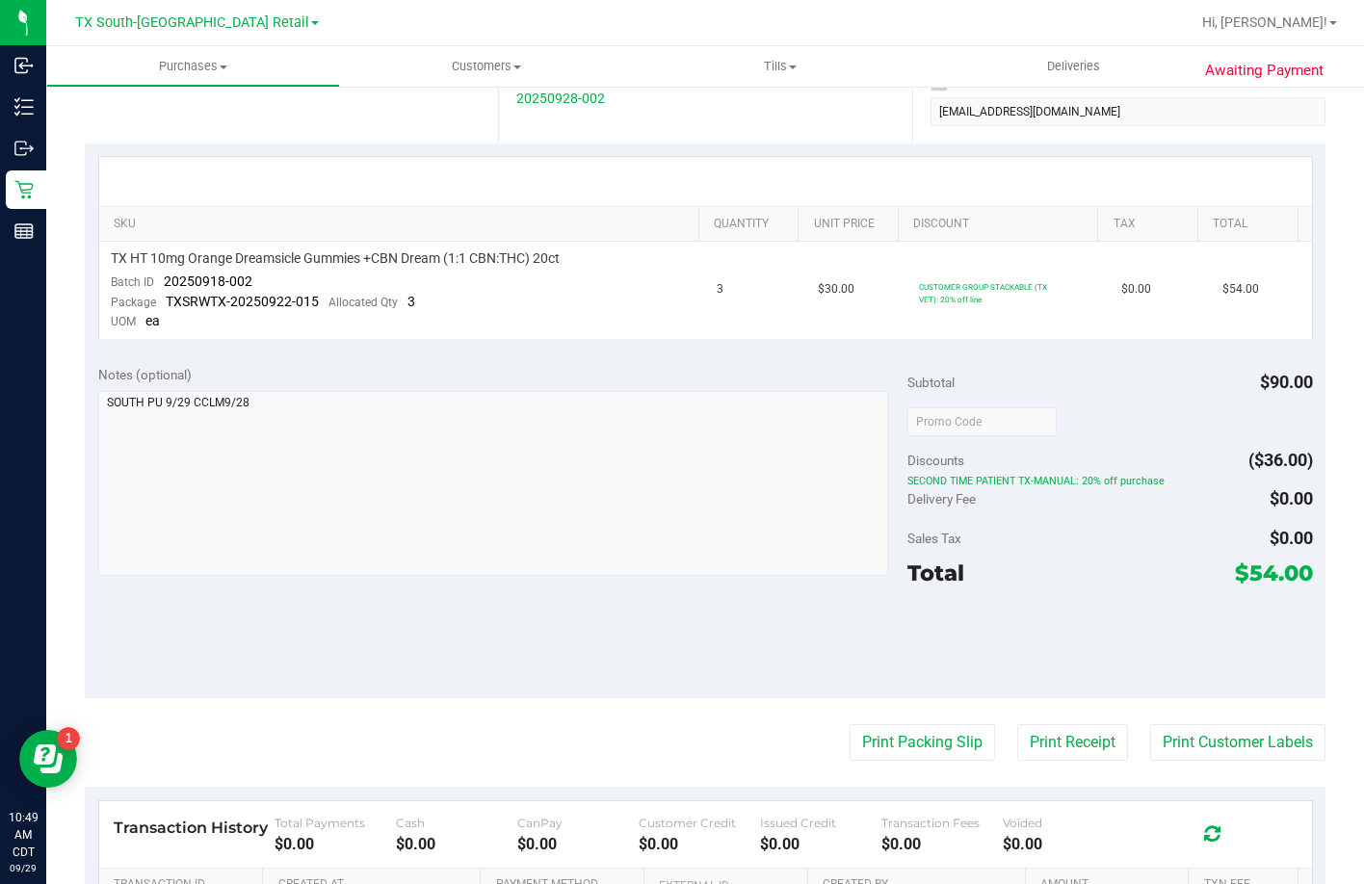
drag, startPoint x: 898, startPoint y: 300, endPoint x: 1075, endPoint y: 507, distance: 272.6
click at [1075, 507] on purchase-details "Back Mark as Undeliverable Cancel Purchase View Profile # 12020817 Out for Deli…" at bounding box center [705, 423] width 1241 height 1374
click at [1078, 503] on div "Delivery Fee $0.00" at bounding box center [1109, 499] width 405 height 35
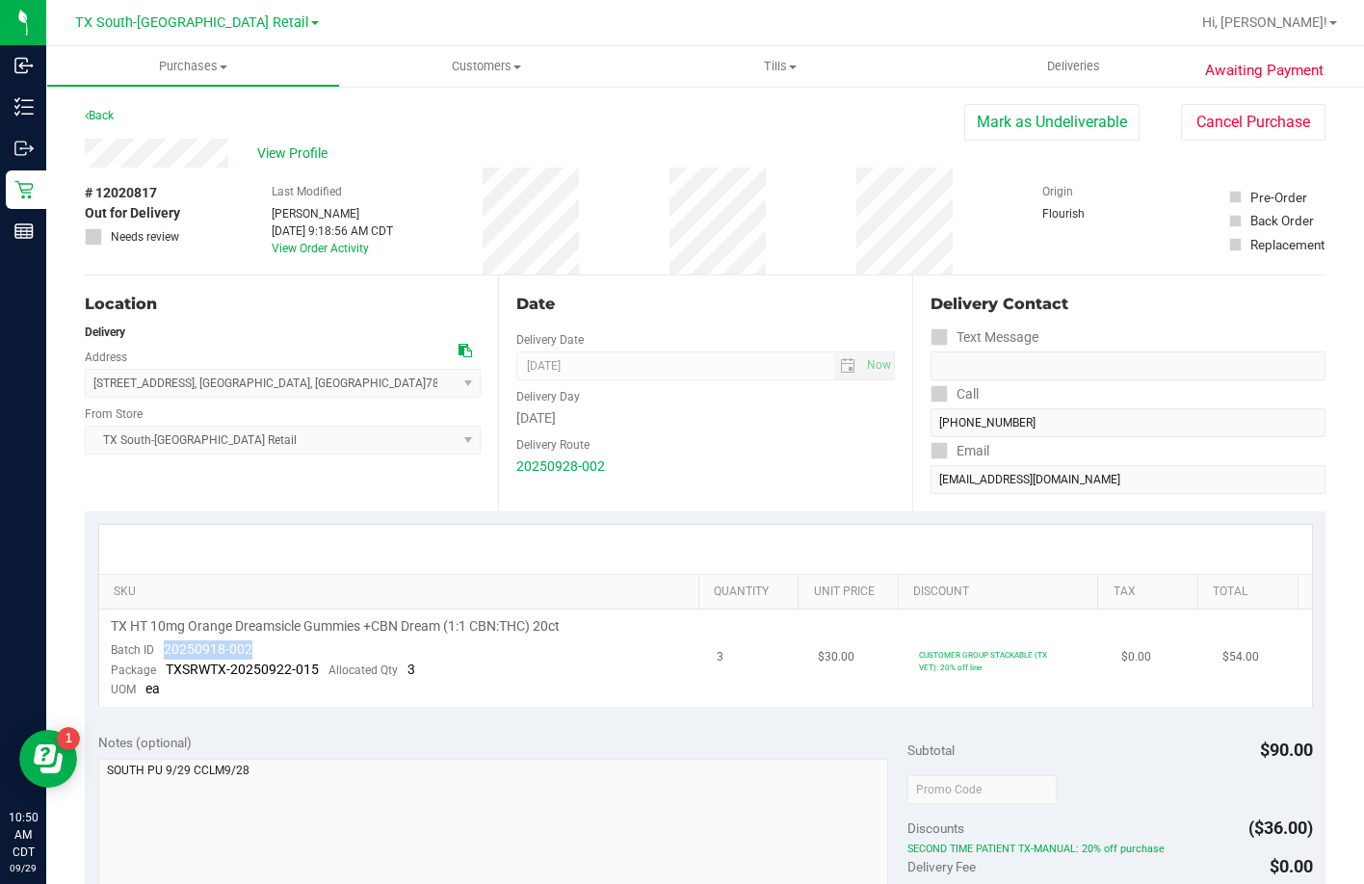
drag, startPoint x: 283, startPoint y: 655, endPoint x: 159, endPoint y: 654, distance: 124.3
click at [159, 654] on td "TX HT 10mg Orange Dreamsicle Gummies +CBN Dream (1:1 CBN:THC) 20ct Batch ID 202…" at bounding box center [402, 658] width 607 height 97
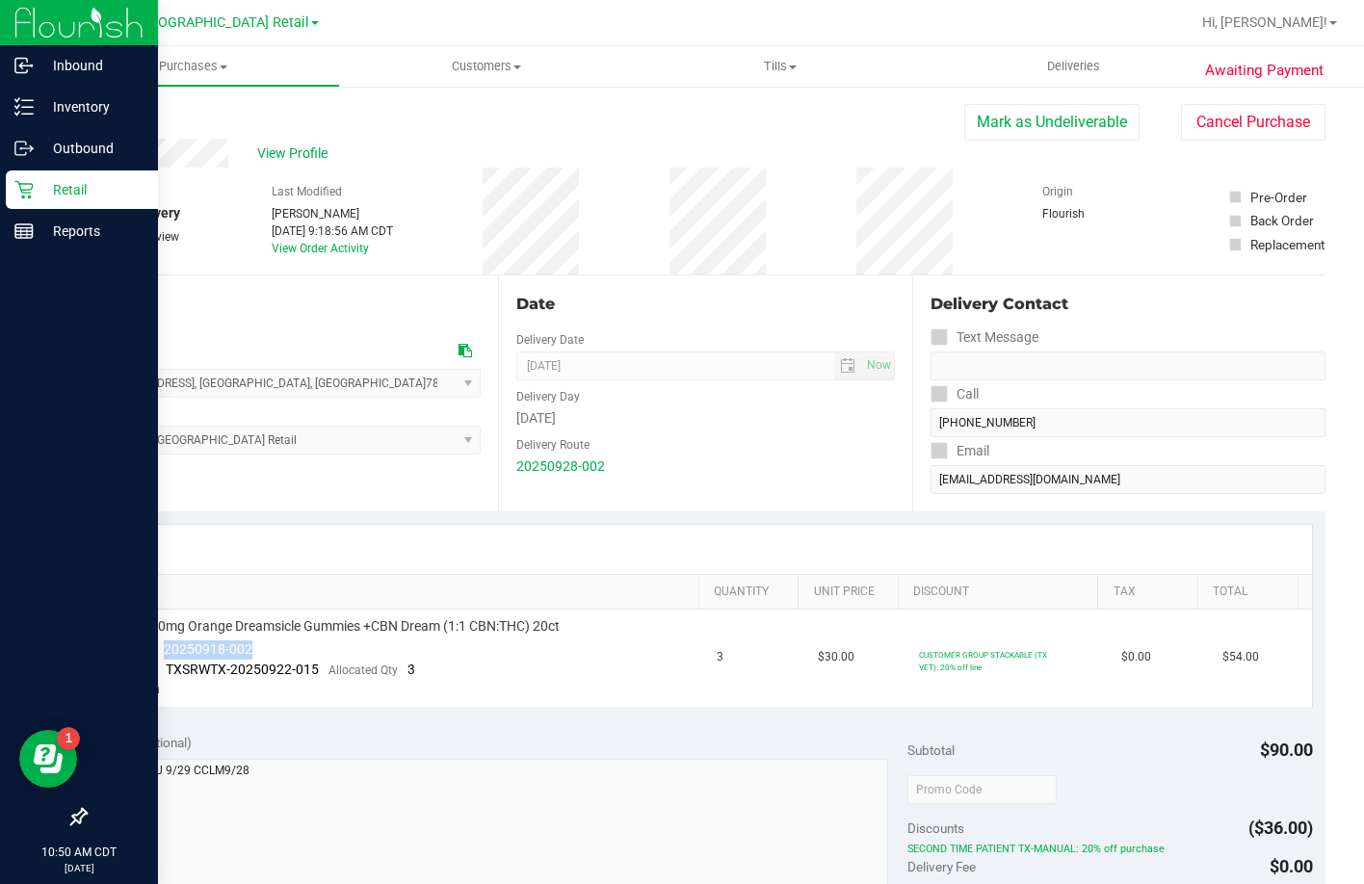
copy span "20250918-002"
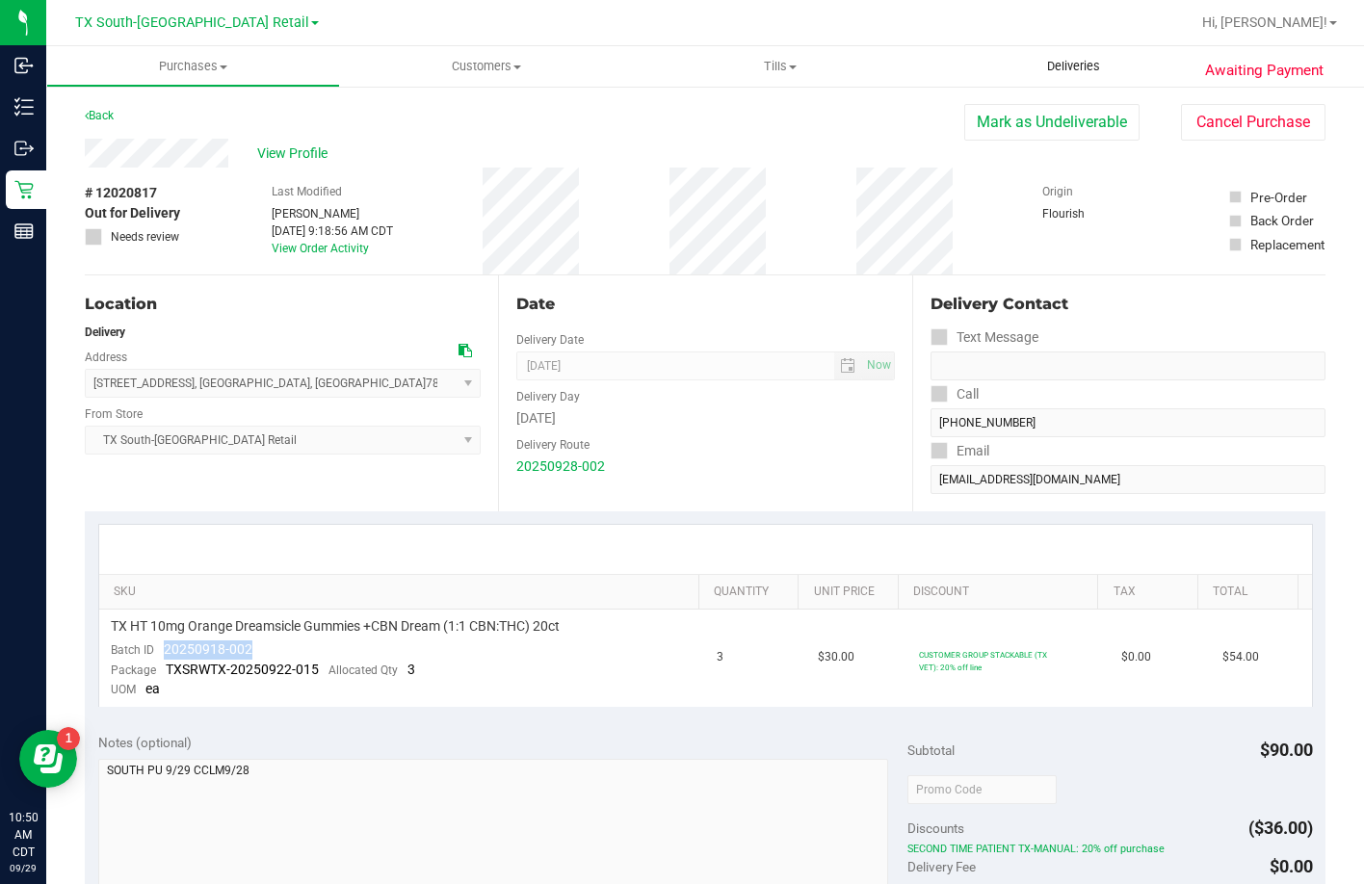
click at [1043, 74] on span "Deliveries" at bounding box center [1073, 66] width 105 height 17
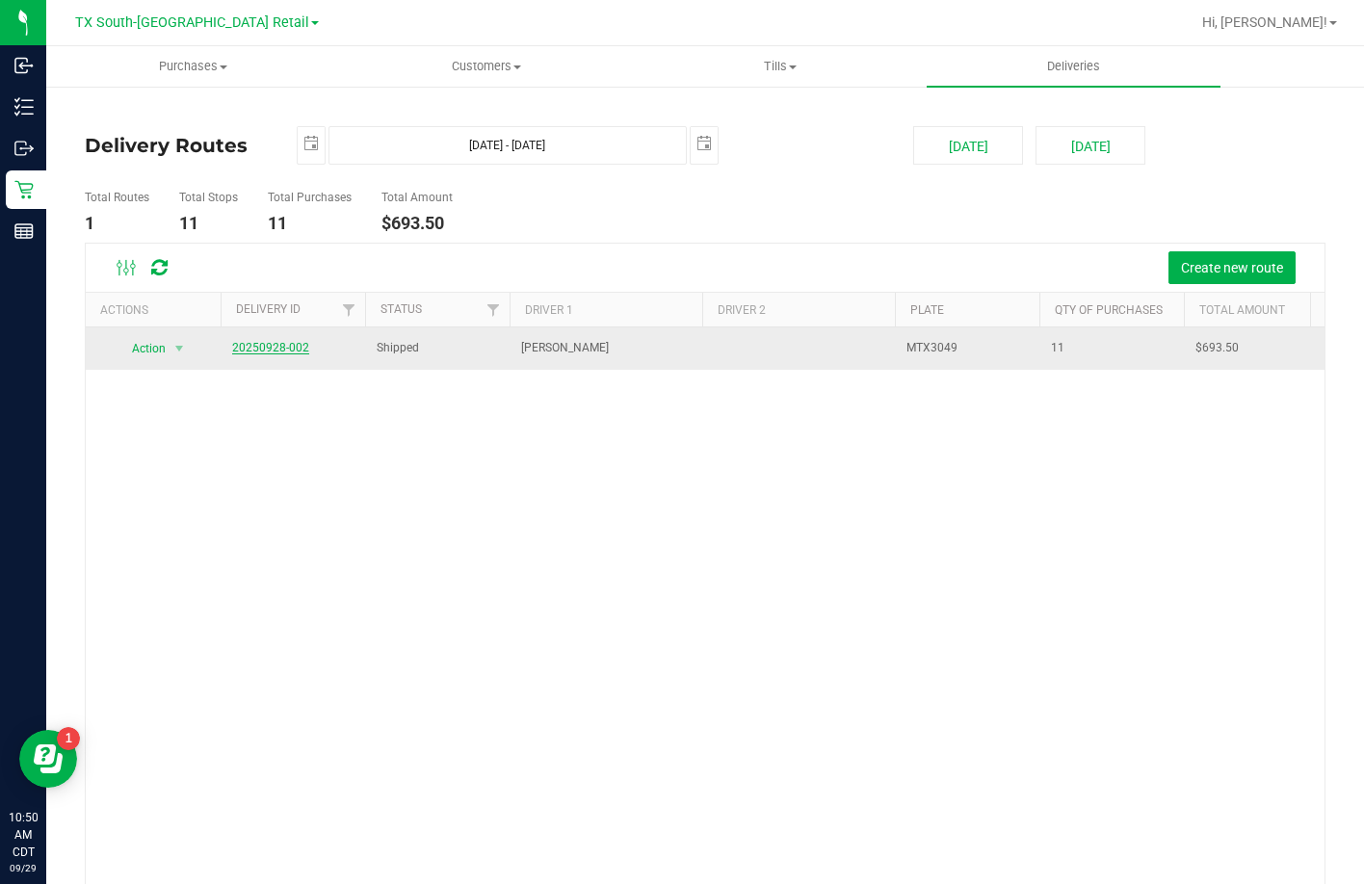
click at [254, 348] on link "20250928-002" at bounding box center [270, 347] width 77 height 13
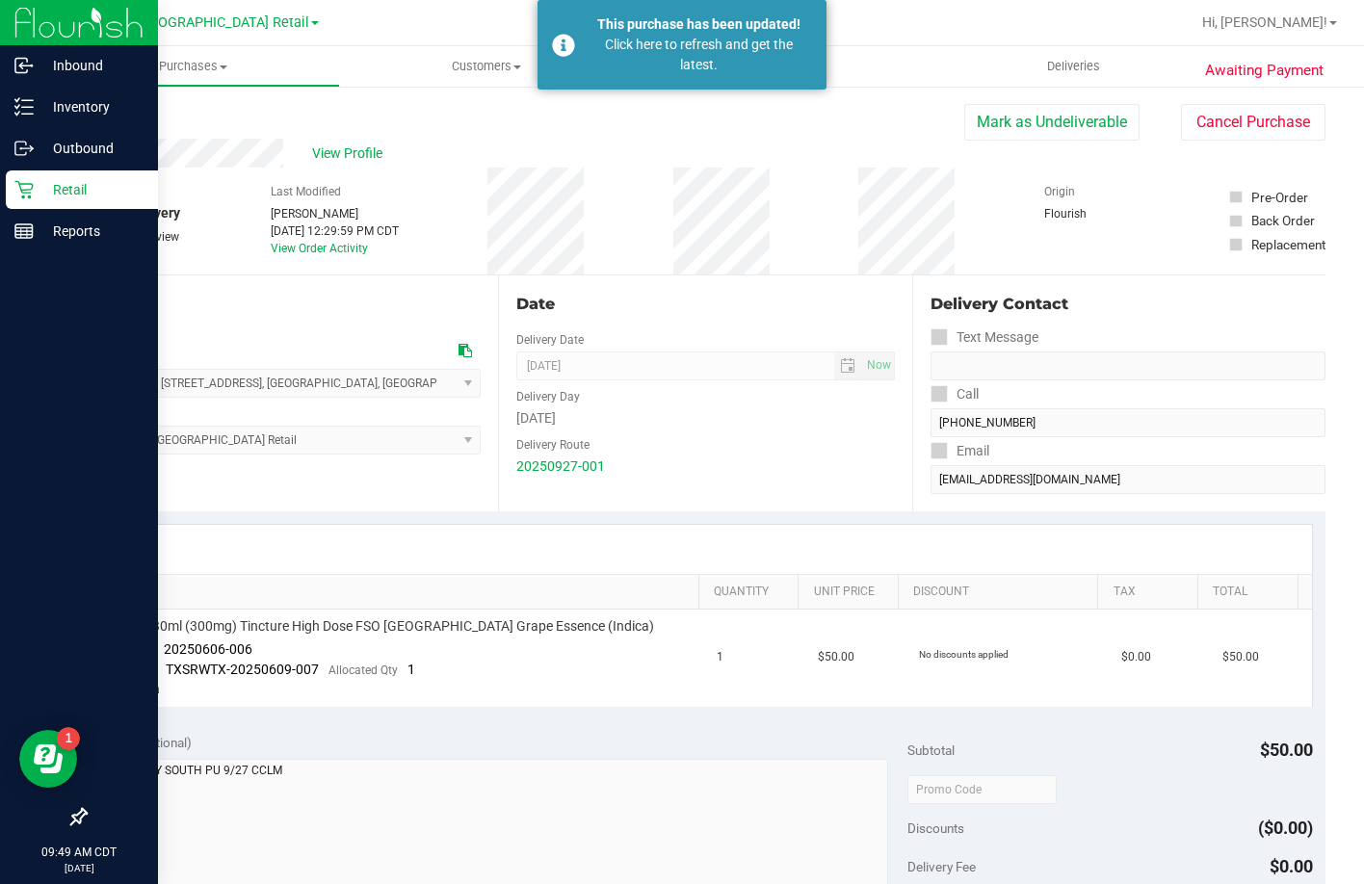
click at [33, 197] on icon at bounding box center [23, 189] width 19 height 19
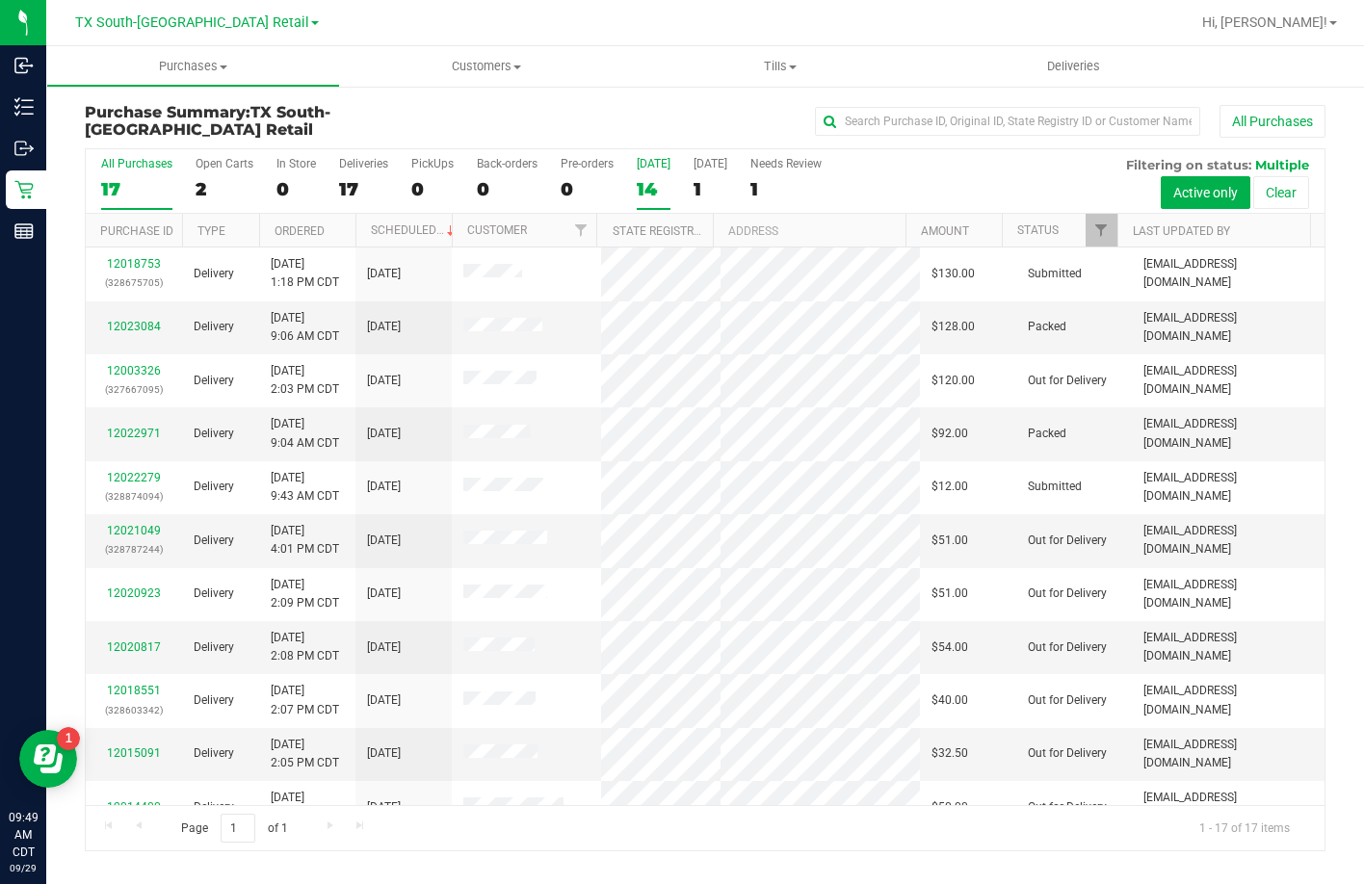
click at [648, 166] on div "[DATE]" at bounding box center [654, 163] width 34 height 13
click at [0, 0] on input "[DATE] 14" at bounding box center [0, 0] width 0 height 0
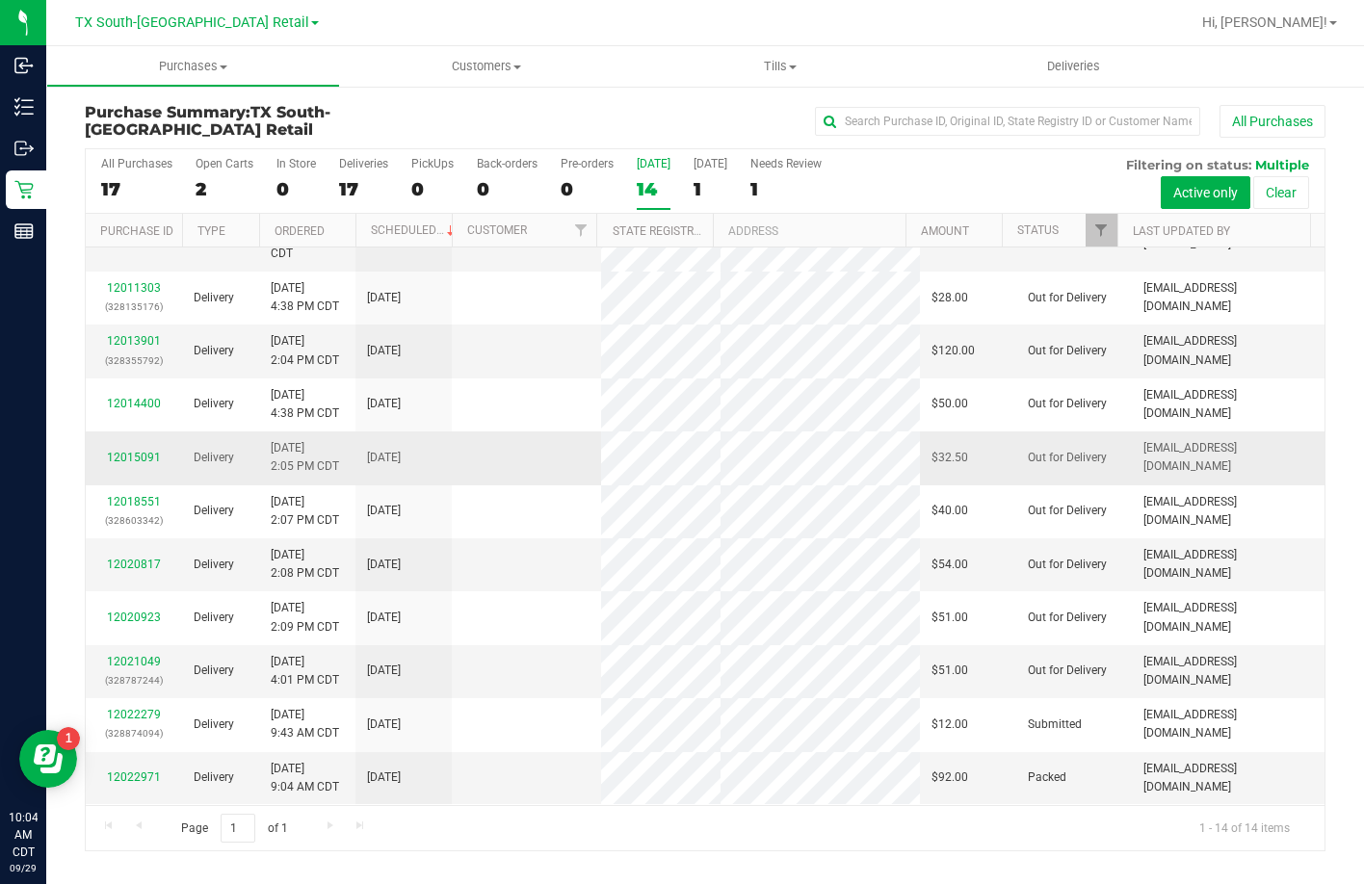
scroll to position [337, 0]
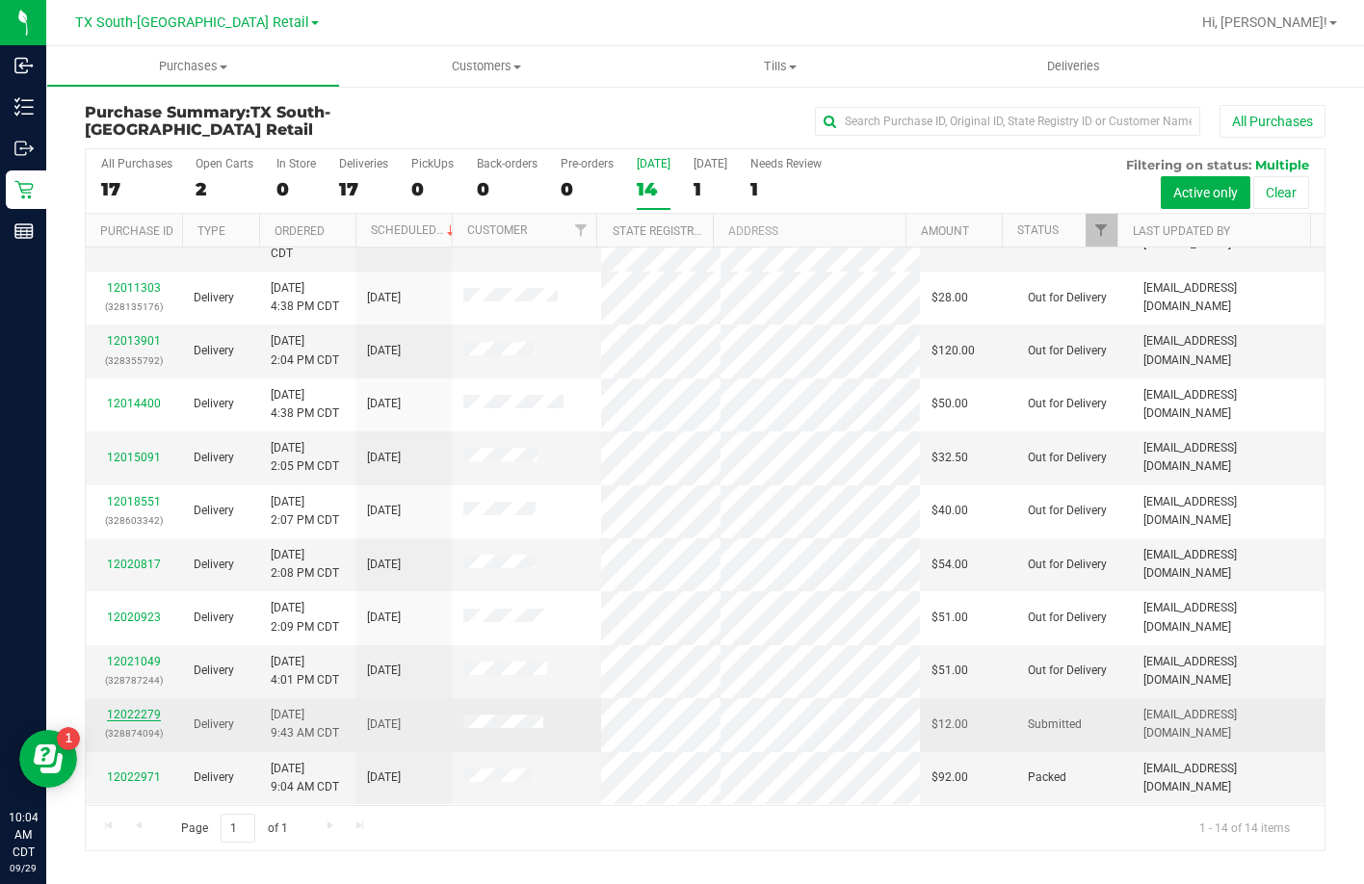
click at [138, 708] on link "12022279" at bounding box center [134, 714] width 54 height 13
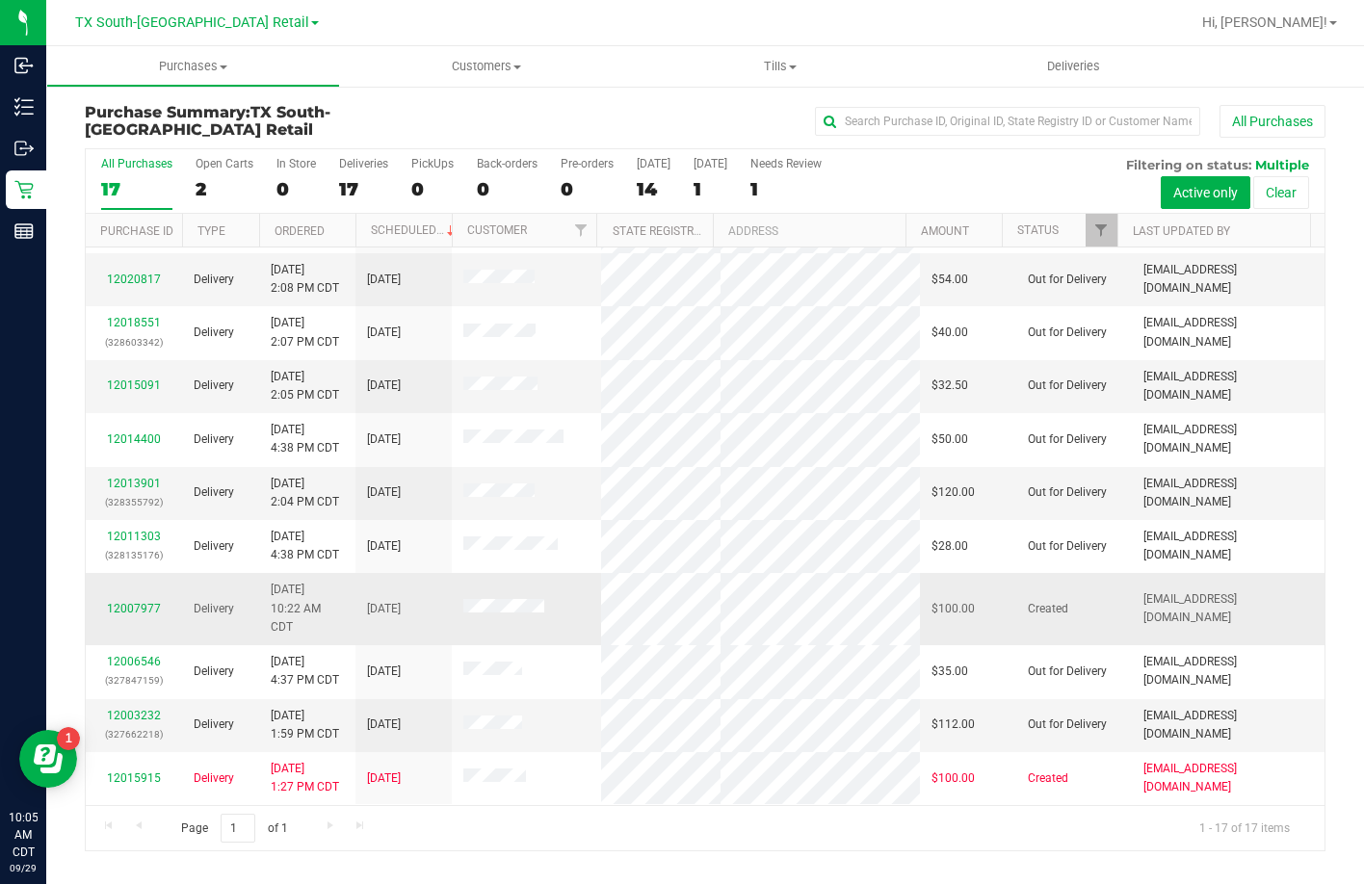
scroll to position [71, 0]
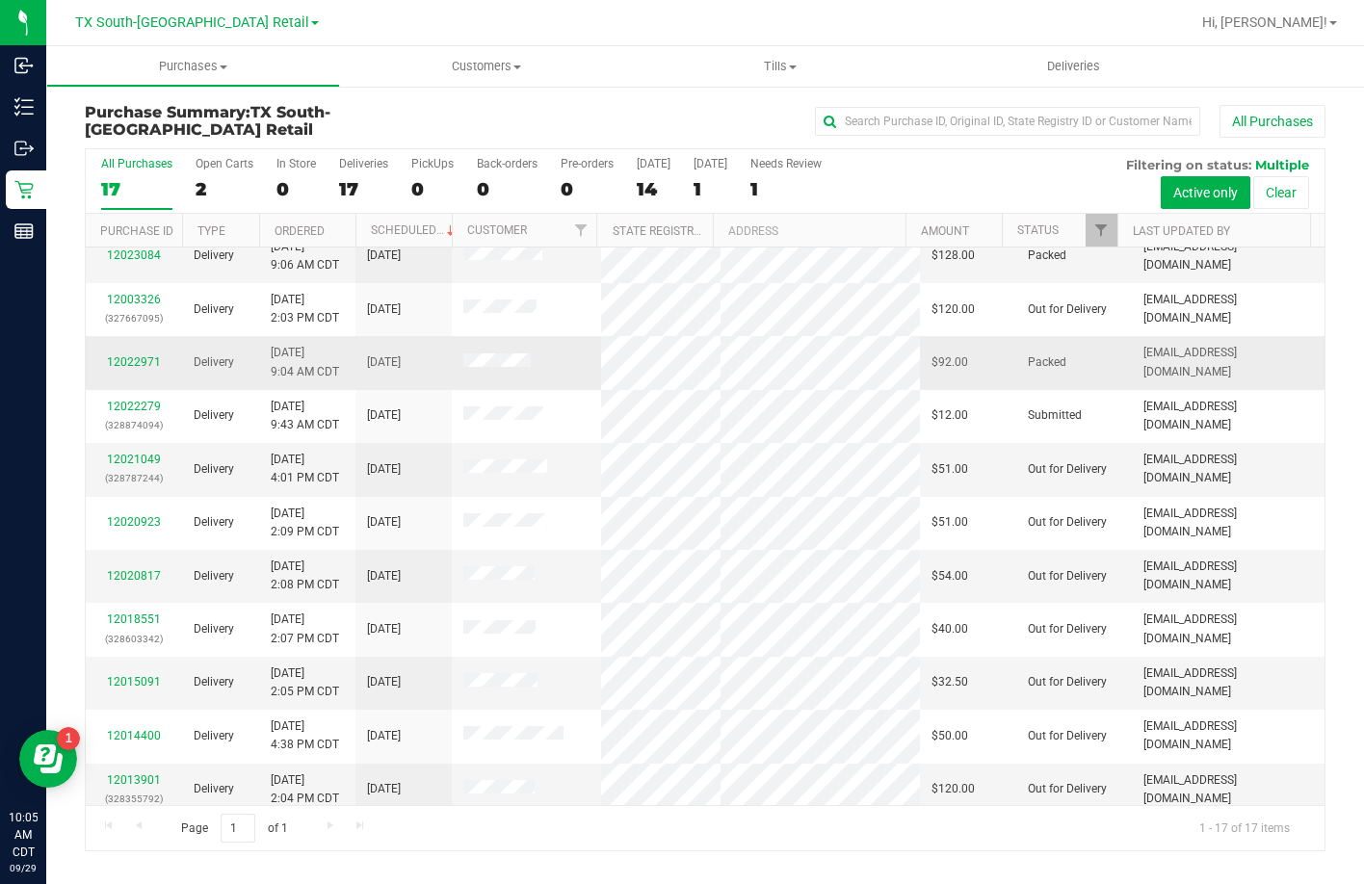
click at [118, 372] on div "12022971" at bounding box center [133, 363] width 73 height 18
click at [119, 369] on link "12022971" at bounding box center [134, 361] width 54 height 13
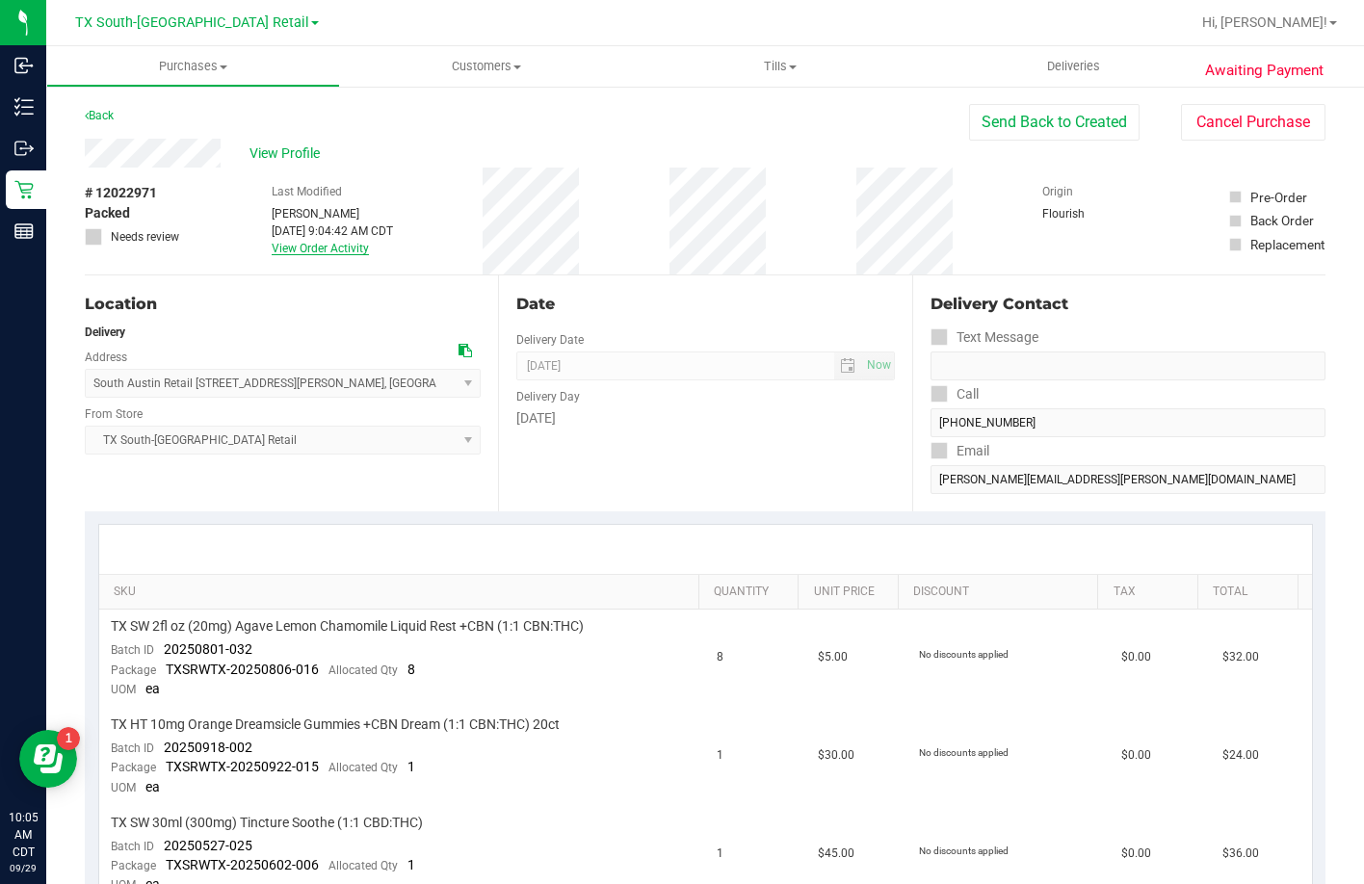
click at [319, 245] on link "View Order Activity" at bounding box center [320, 248] width 97 height 13
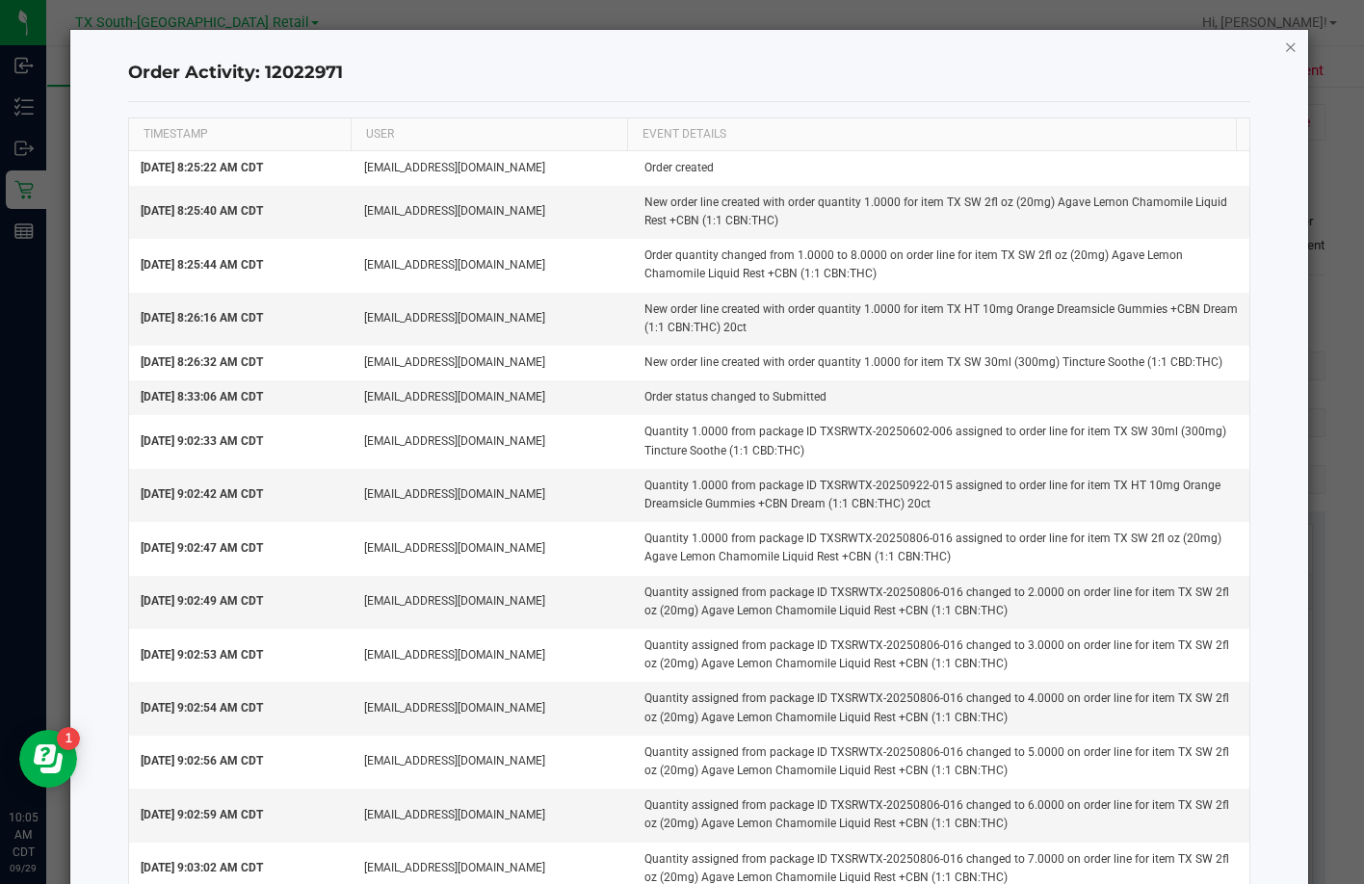
click at [1284, 51] on icon "button" at bounding box center [1290, 46] width 13 height 23
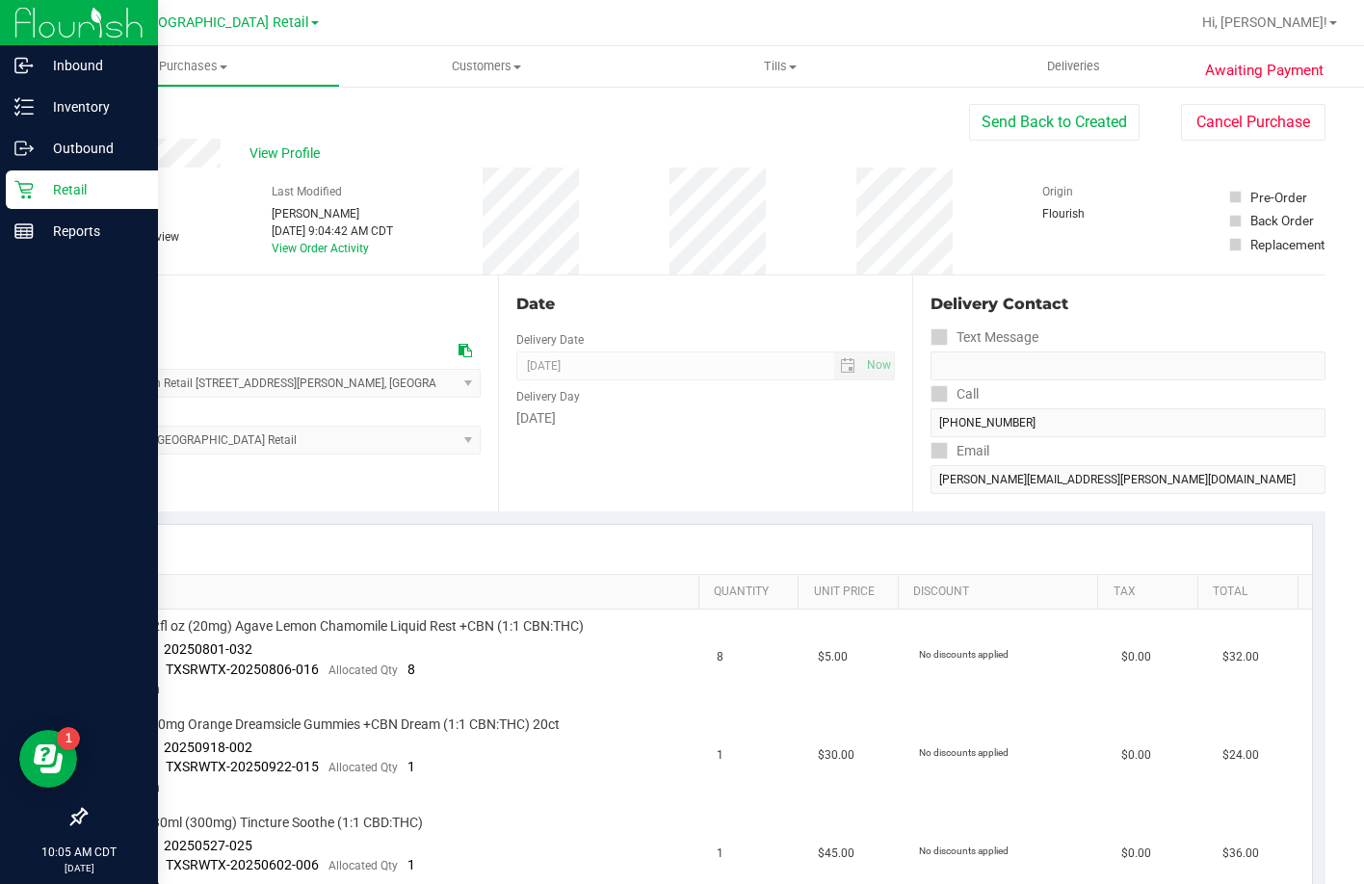
click at [32, 179] on div "Retail" at bounding box center [82, 189] width 152 height 39
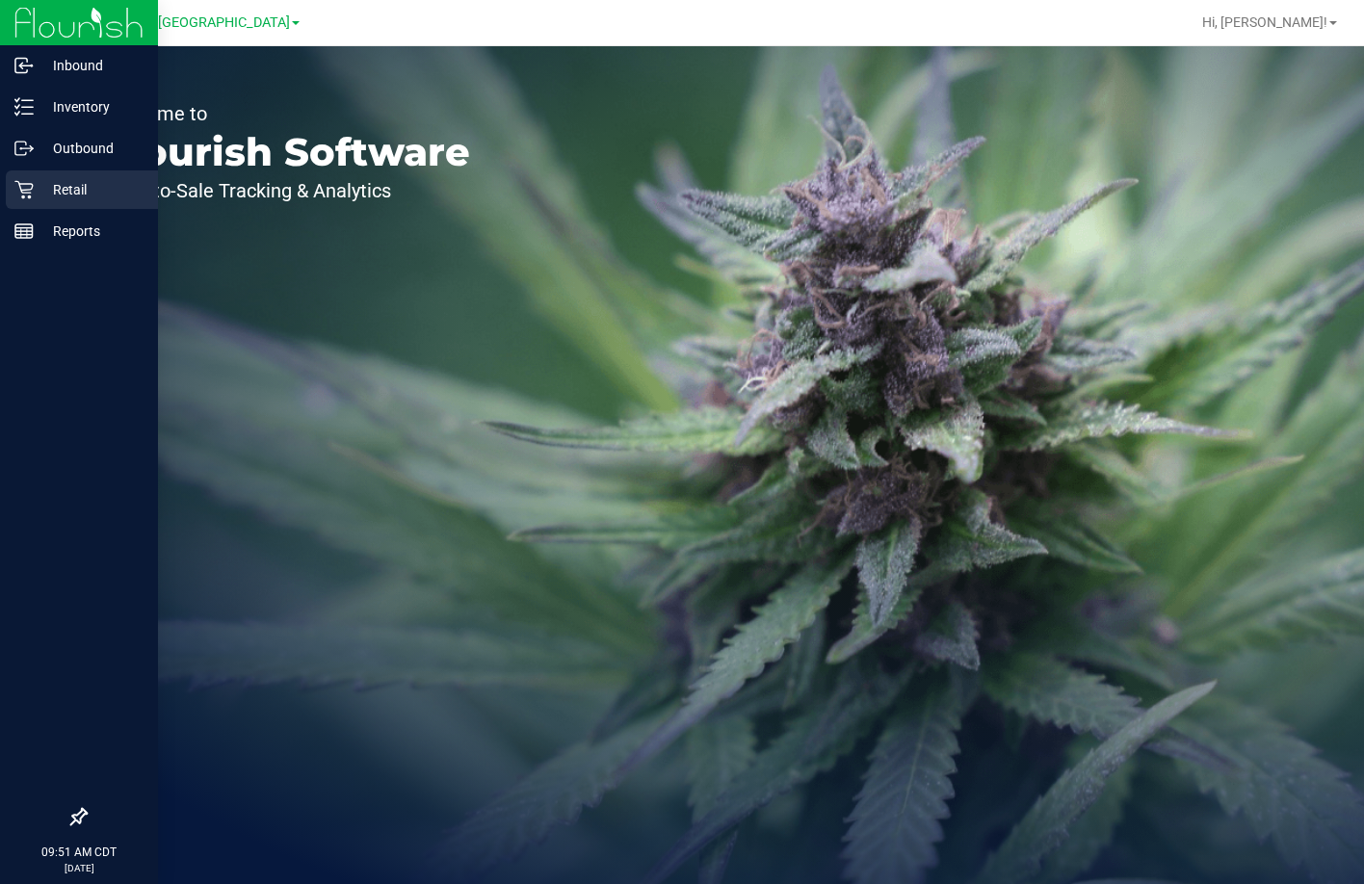
click at [39, 193] on p "Retail" at bounding box center [92, 189] width 116 height 23
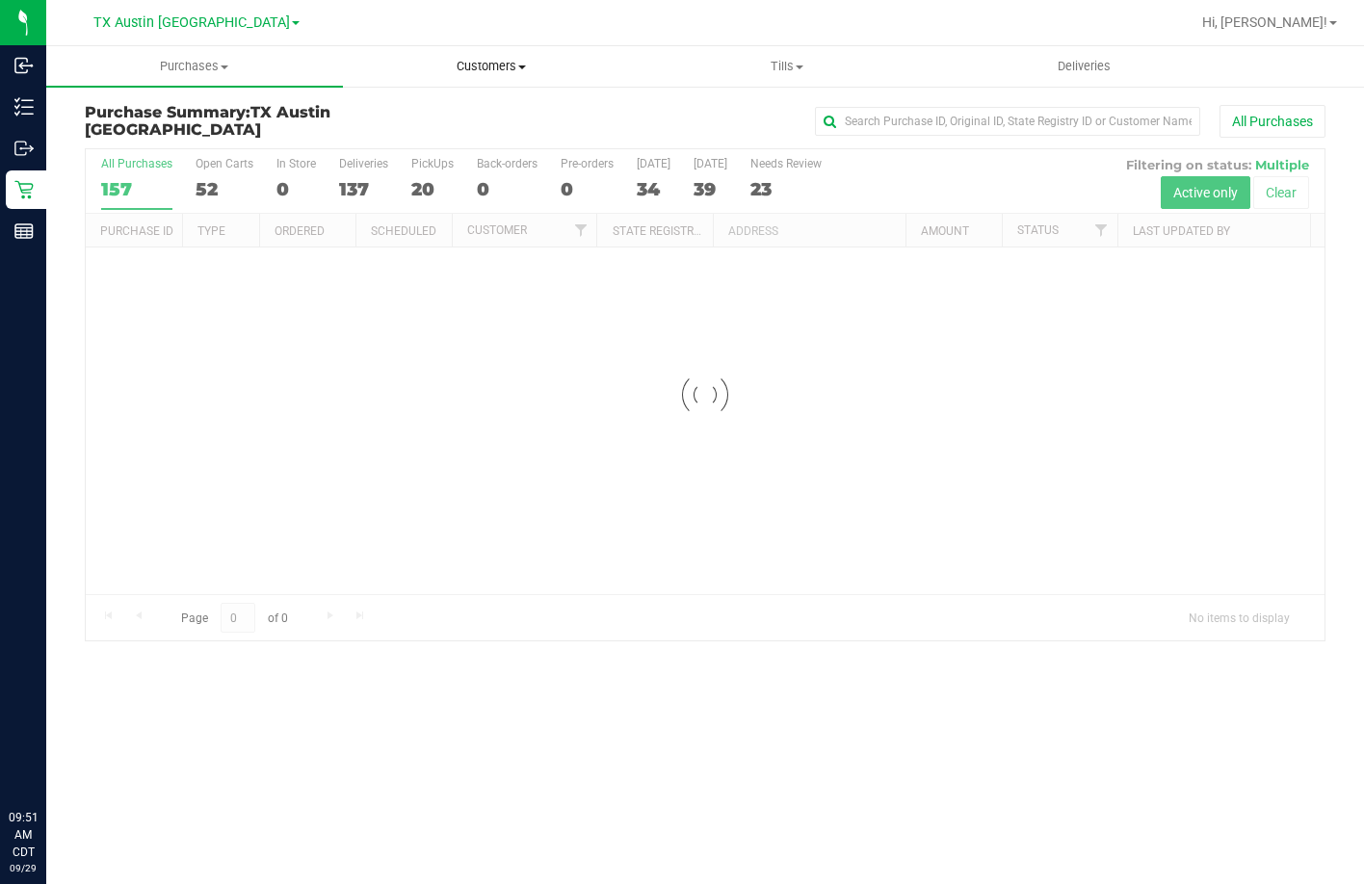
click at [506, 79] on uib-tab-heading "Customers All customers Add a new customer All physicians" at bounding box center [491, 66] width 295 height 39
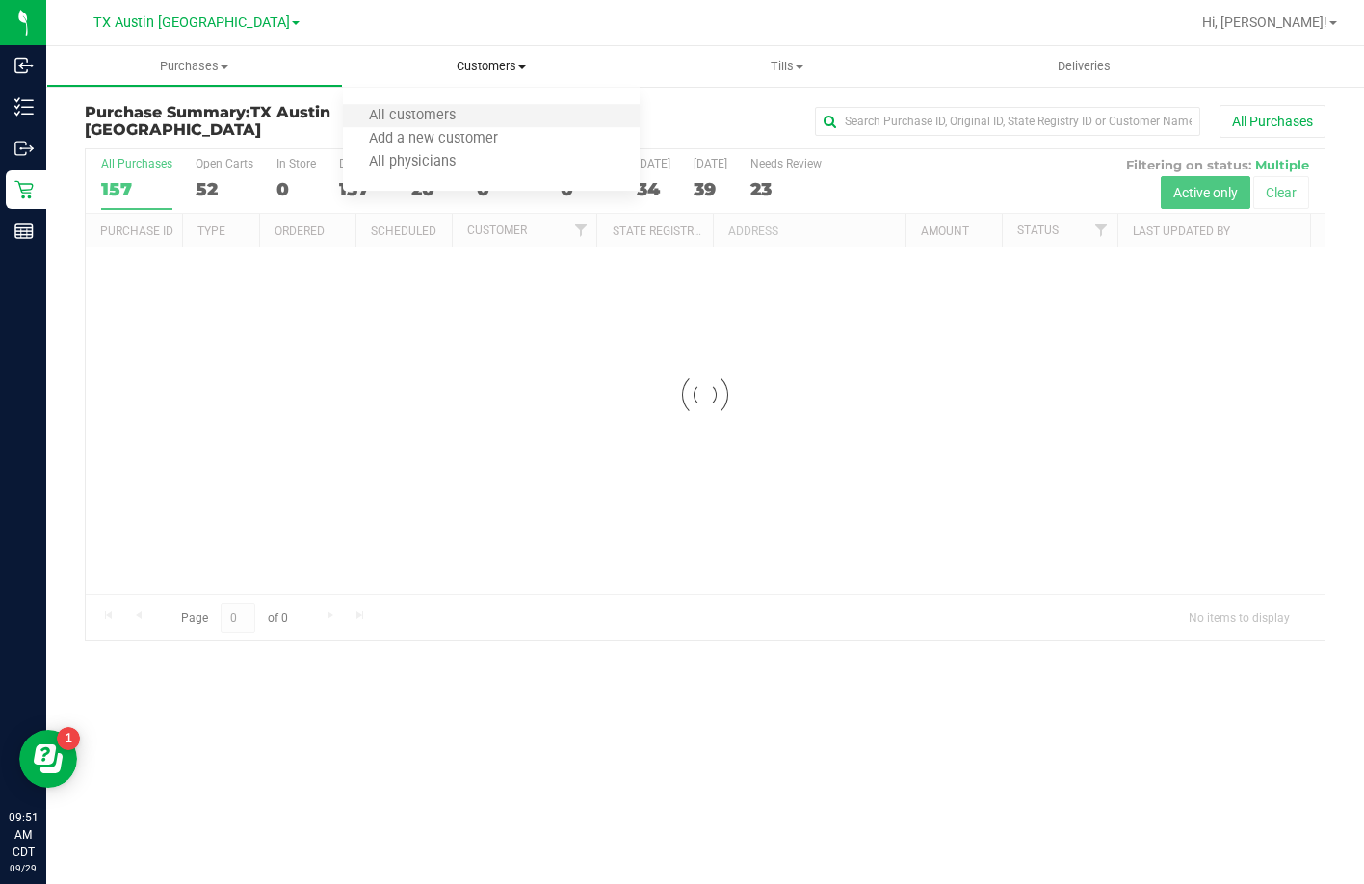
click at [486, 108] on li "All customers" at bounding box center [491, 116] width 297 height 23
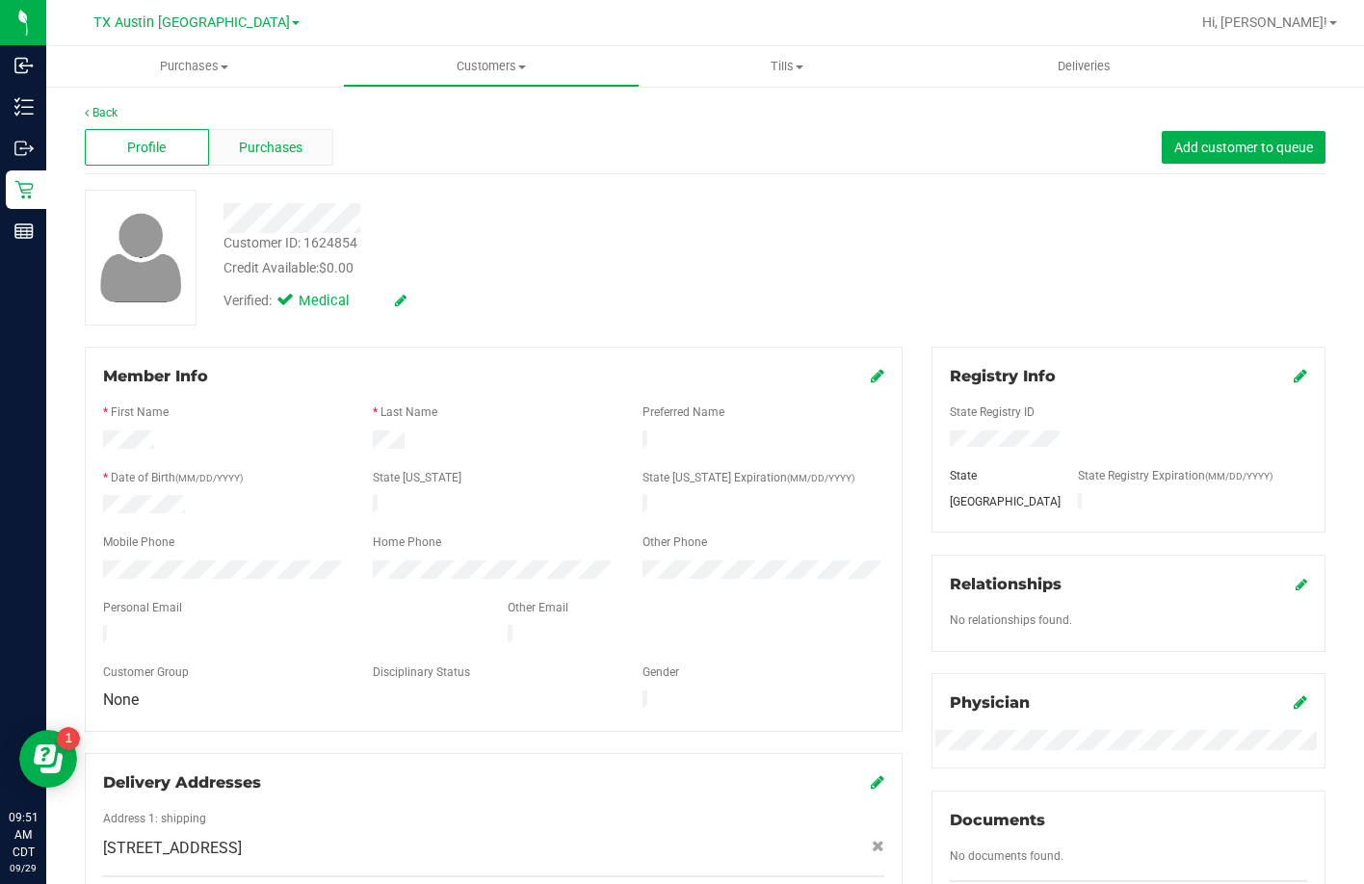
click at [254, 149] on span "Purchases" at bounding box center [271, 148] width 64 height 20
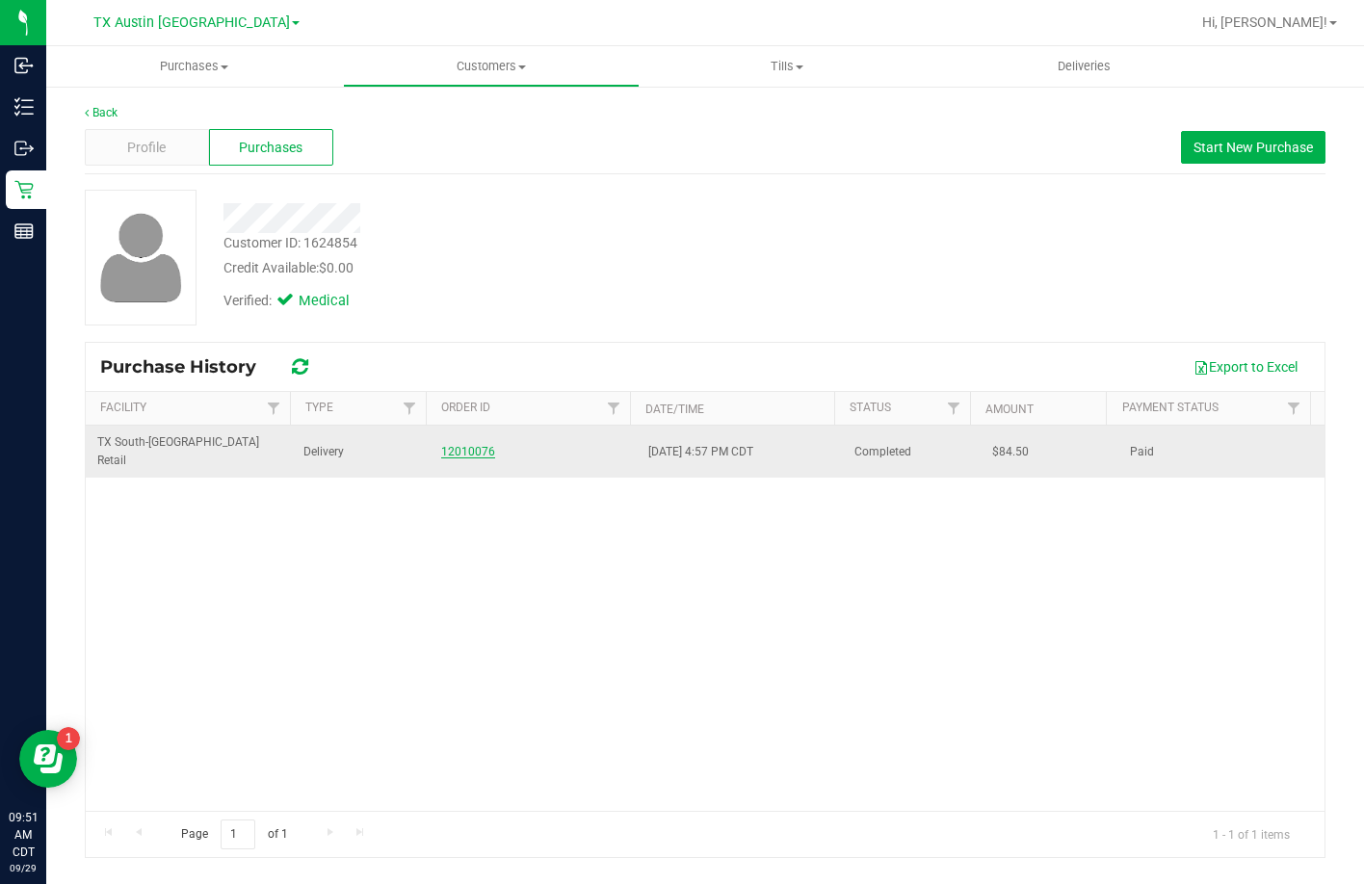
click at [456, 445] on link "12010076" at bounding box center [468, 451] width 54 height 13
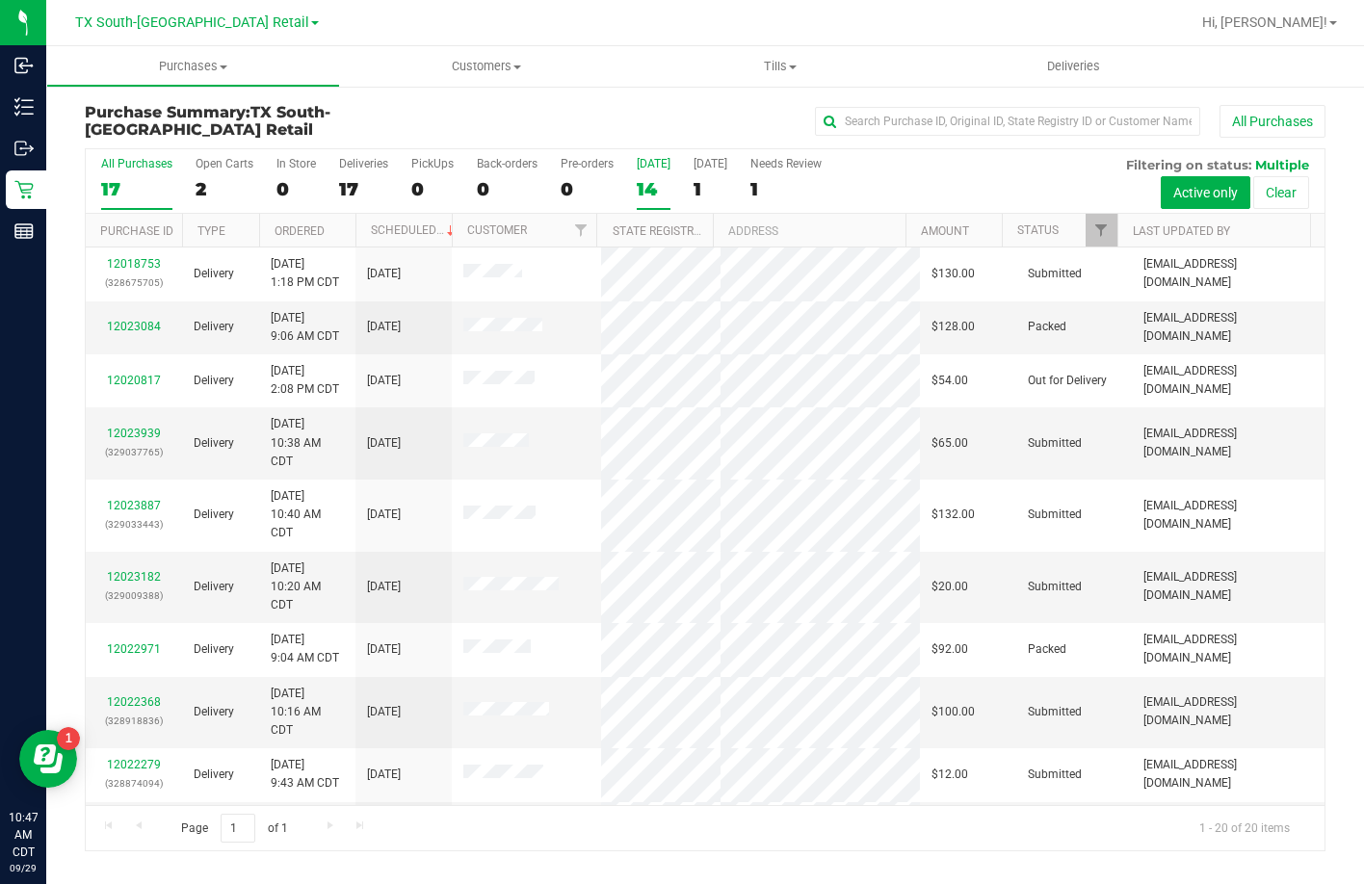
click at [651, 178] on div "14" at bounding box center [654, 189] width 34 height 22
click at [0, 0] on input "[DATE] 14" at bounding box center [0, 0] width 0 height 0
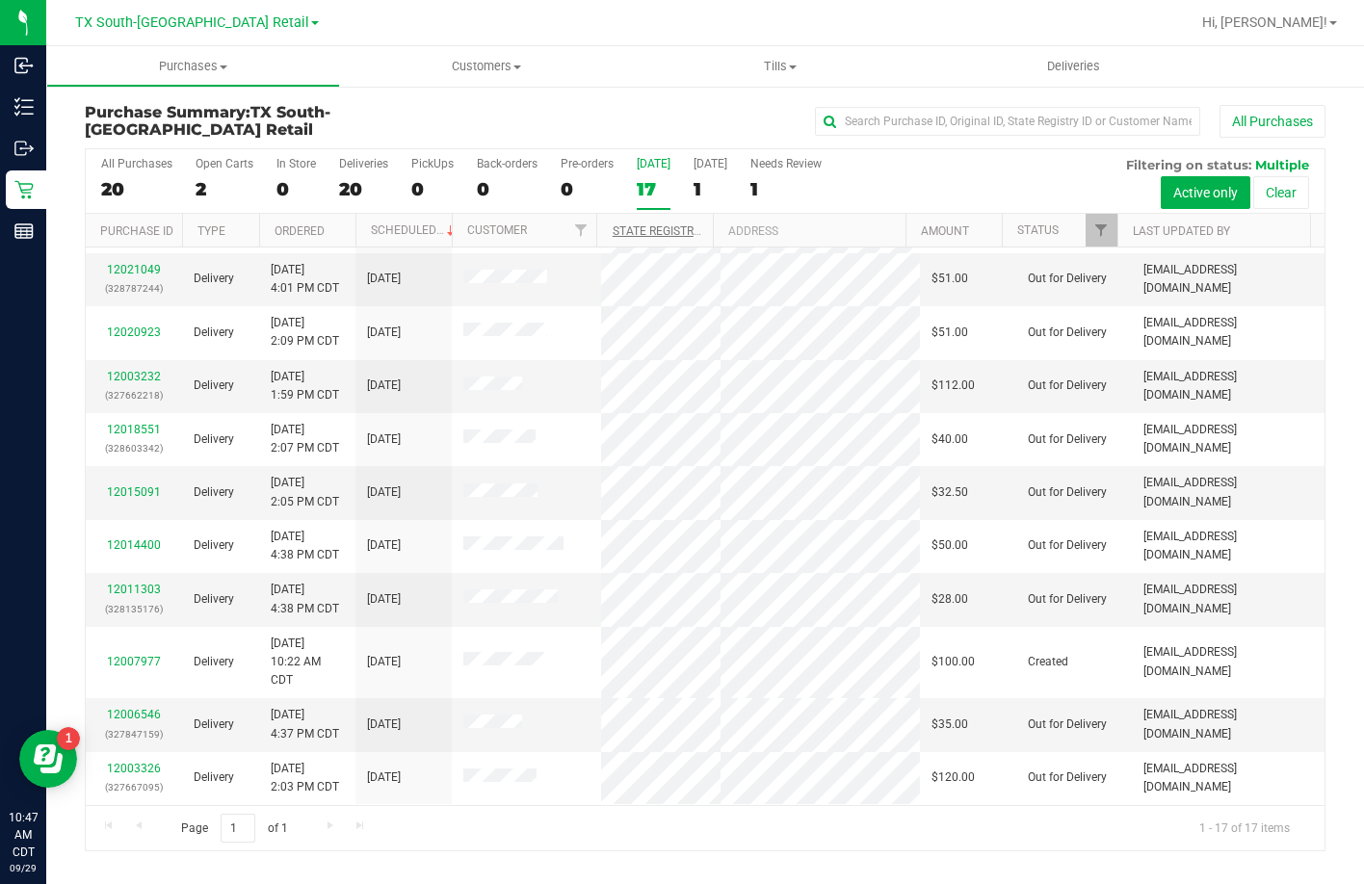
scroll to position [571, 0]
click at [641, 161] on div "[DATE]" at bounding box center [654, 163] width 34 height 13
click at [0, 0] on input "[DATE] 17" at bounding box center [0, 0] width 0 height 0
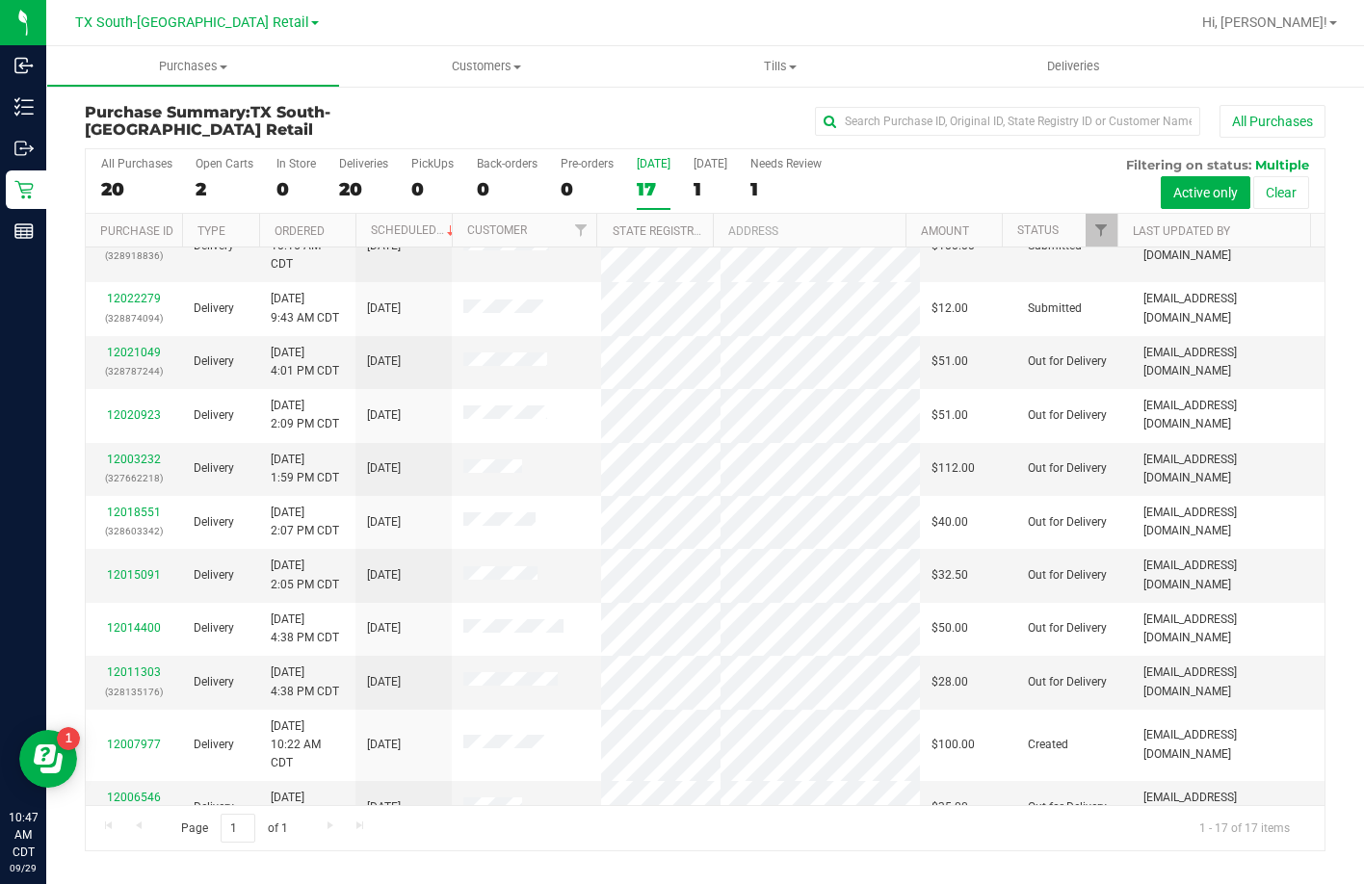
scroll to position [90, 0]
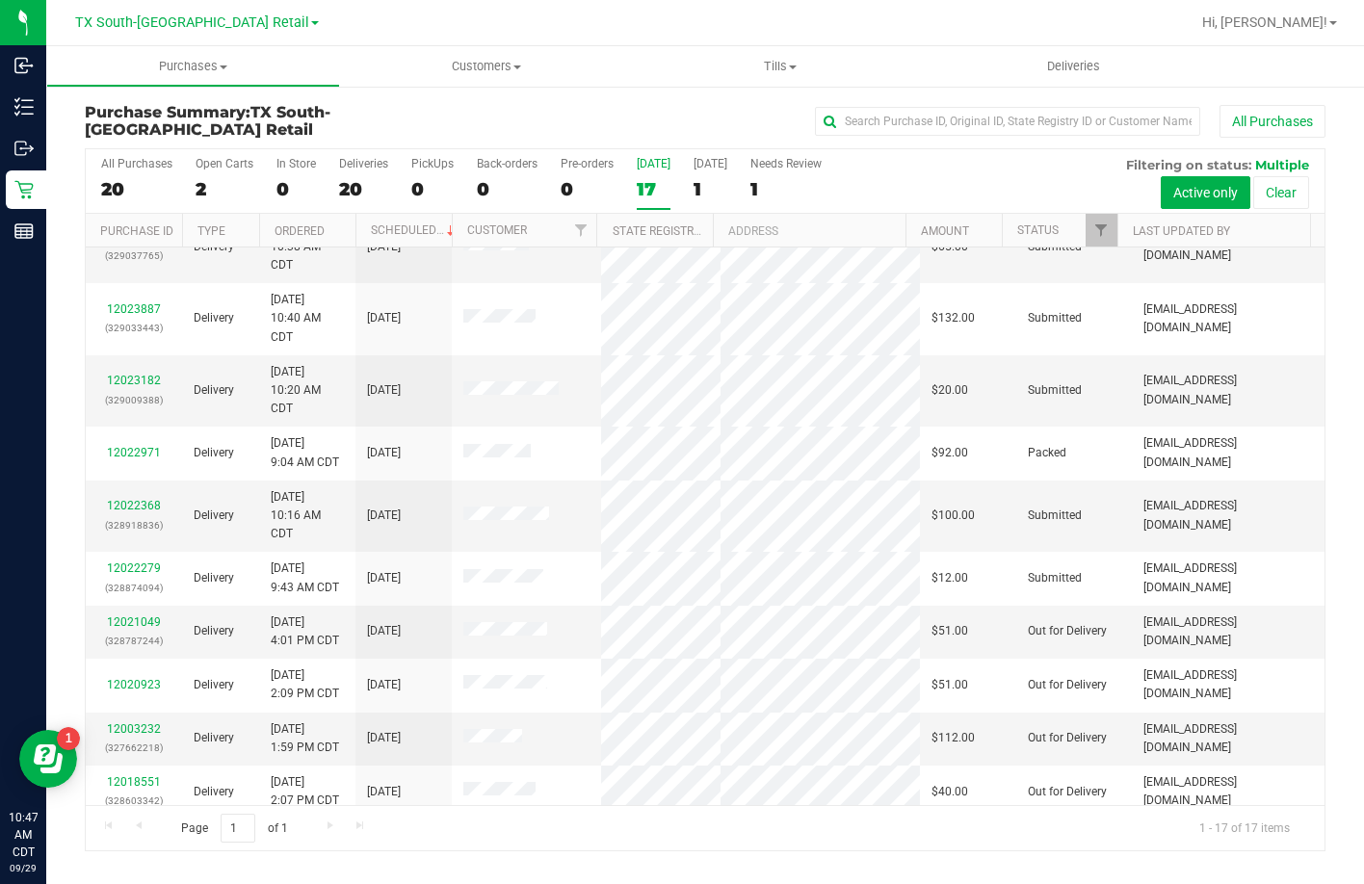
click at [1043, 238] on th "Status" at bounding box center [1060, 231] width 116 height 34
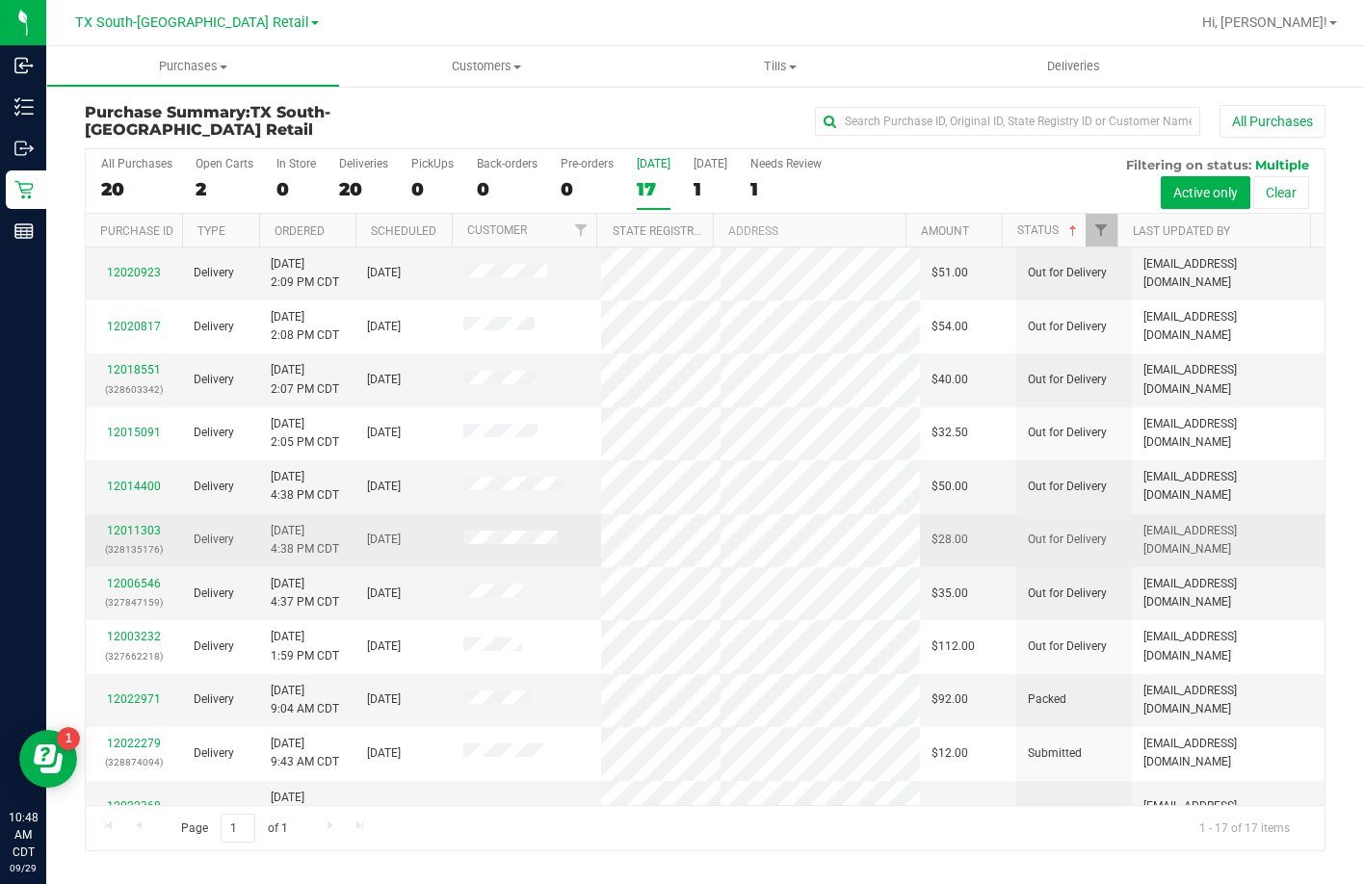
scroll to position [0, 0]
